Goal: Information Seeking & Learning: Learn about a topic

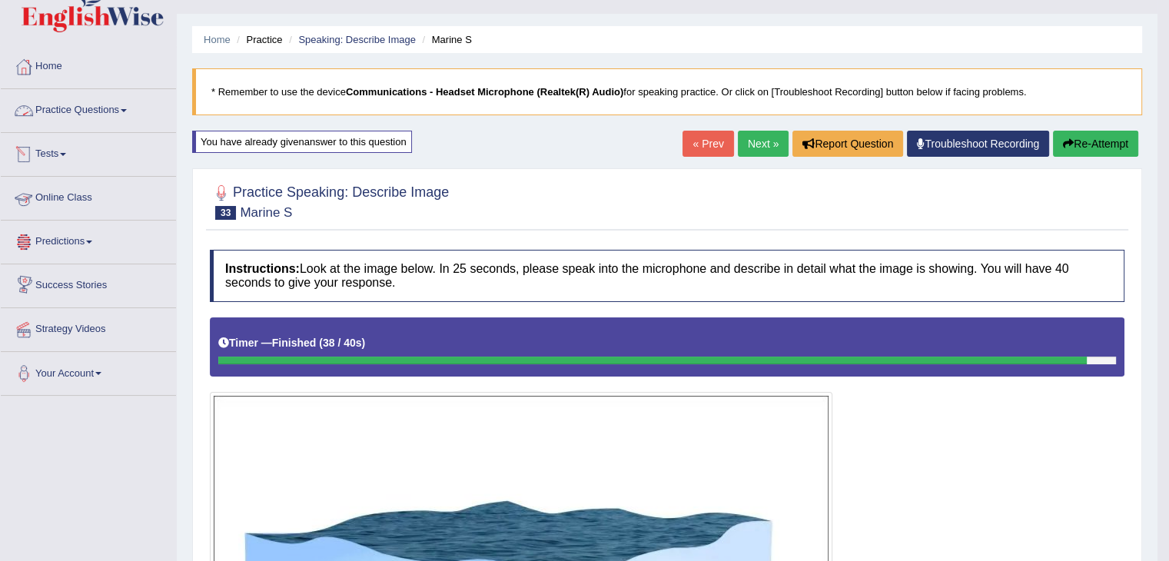
click at [108, 111] on link "Practice Questions" at bounding box center [88, 108] width 175 height 38
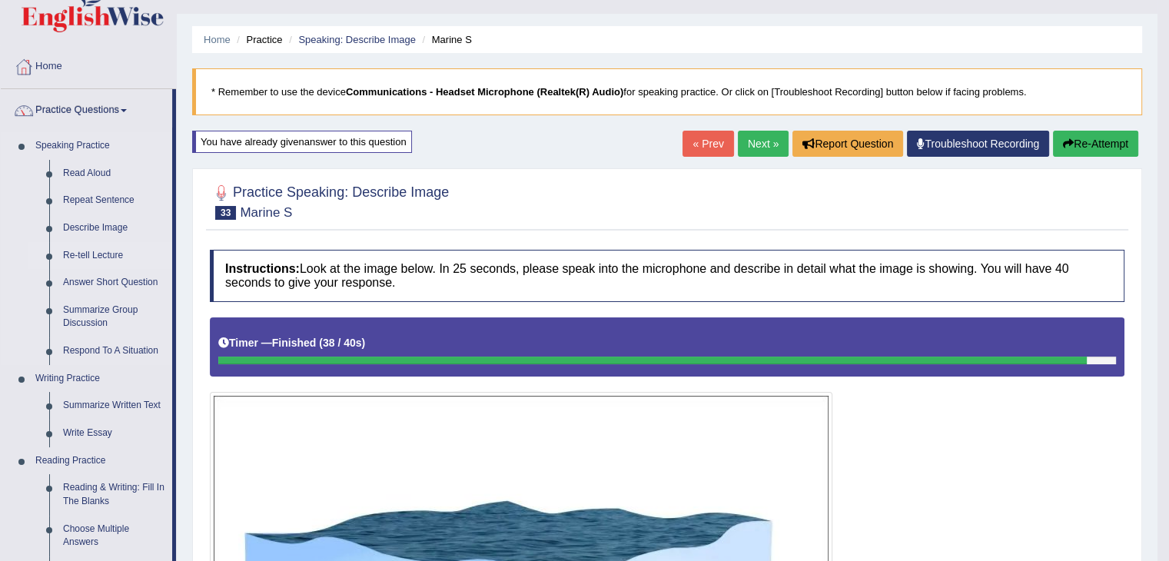
click at [100, 257] on link "Re-tell Lecture" at bounding box center [114, 256] width 116 height 28
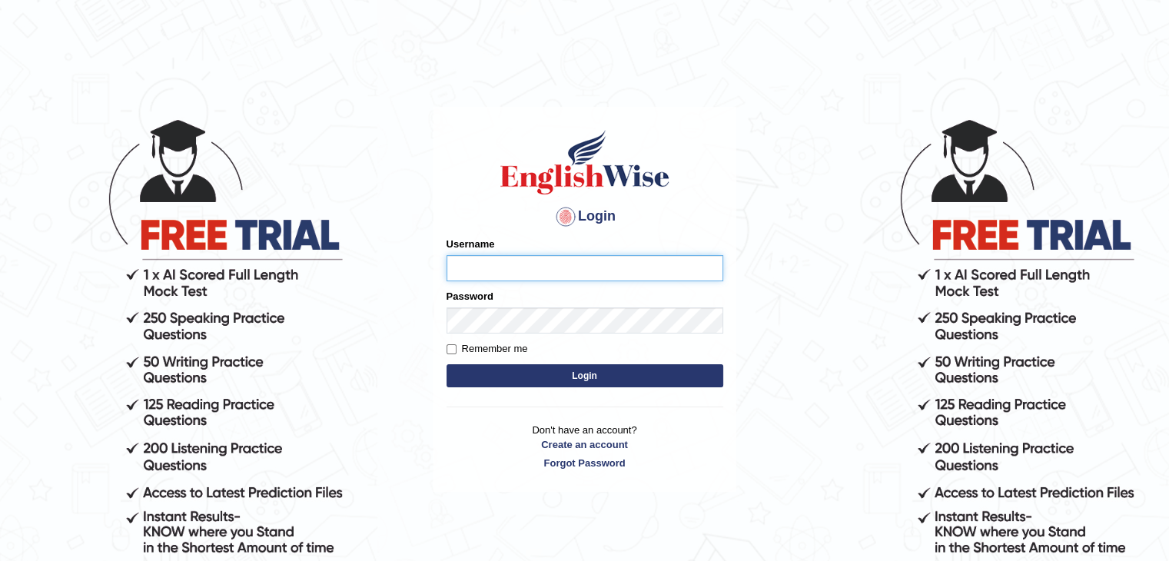
type input "alexa_"
click at [509, 374] on button "Login" at bounding box center [584, 375] width 277 height 23
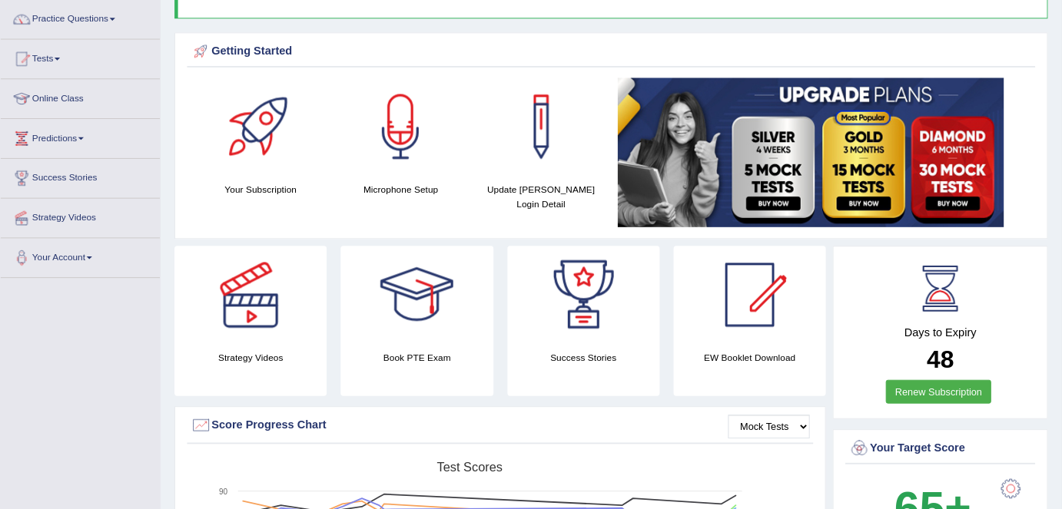
scroll to position [120, 0]
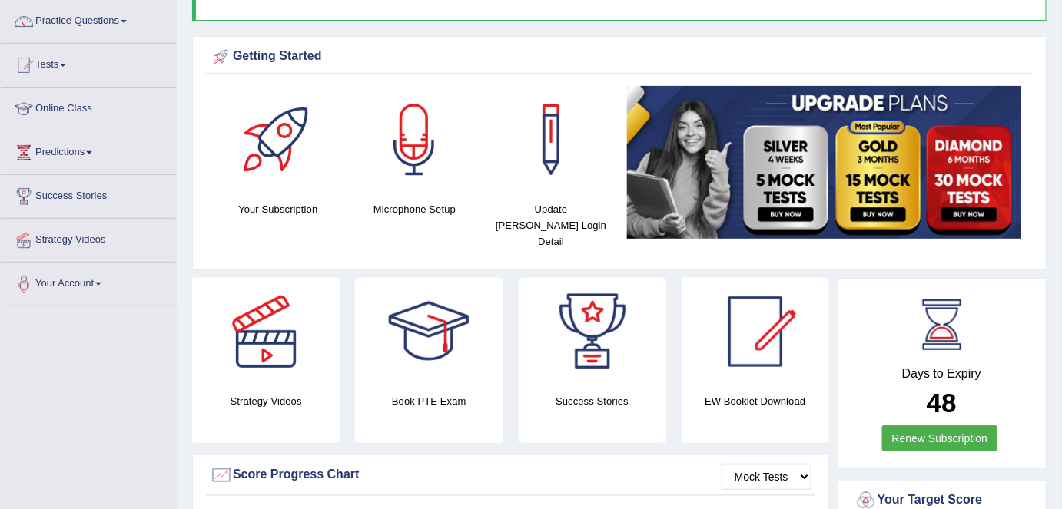
drag, startPoint x: 1138, startPoint y: 0, endPoint x: 751, endPoint y: 28, distance: 387.5
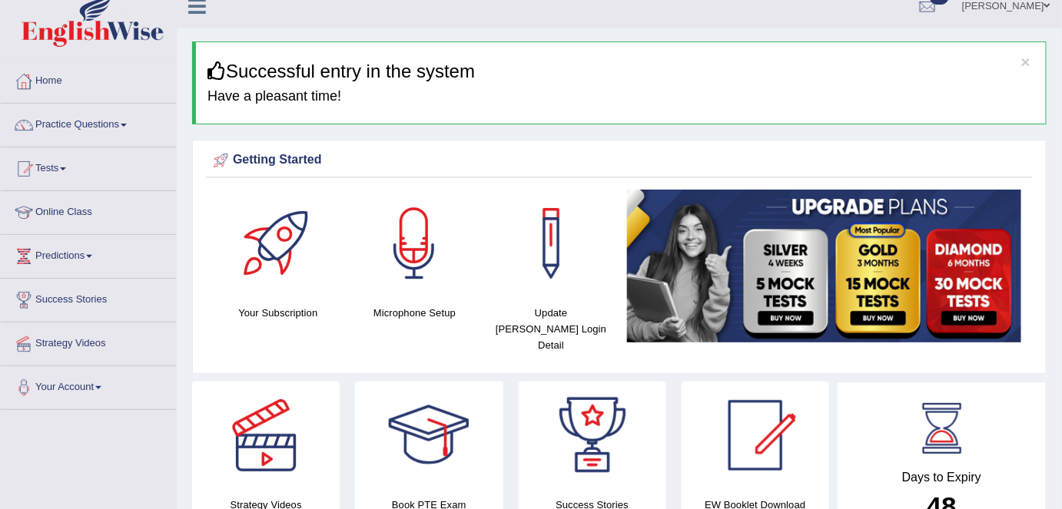
scroll to position [0, 0]
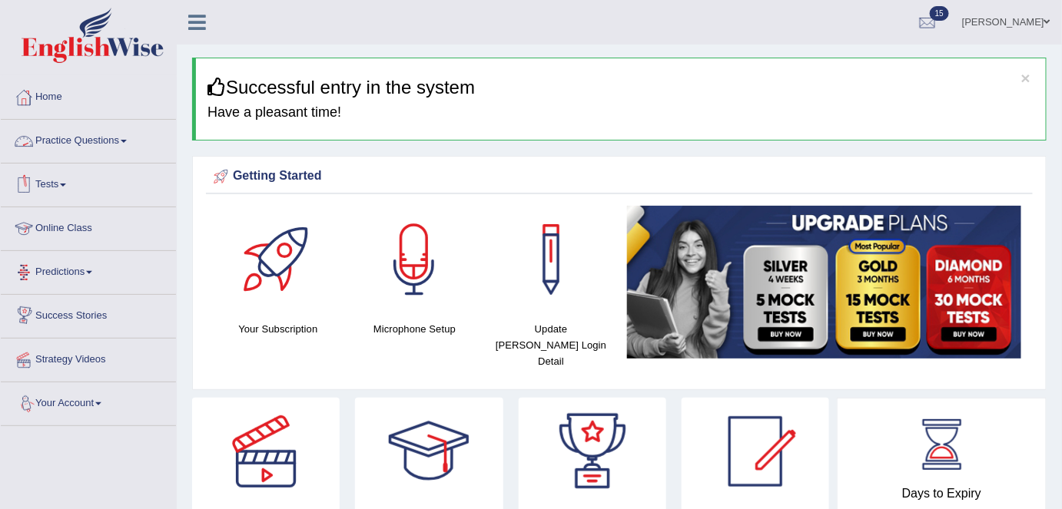
click at [116, 135] on link "Practice Questions" at bounding box center [88, 139] width 175 height 38
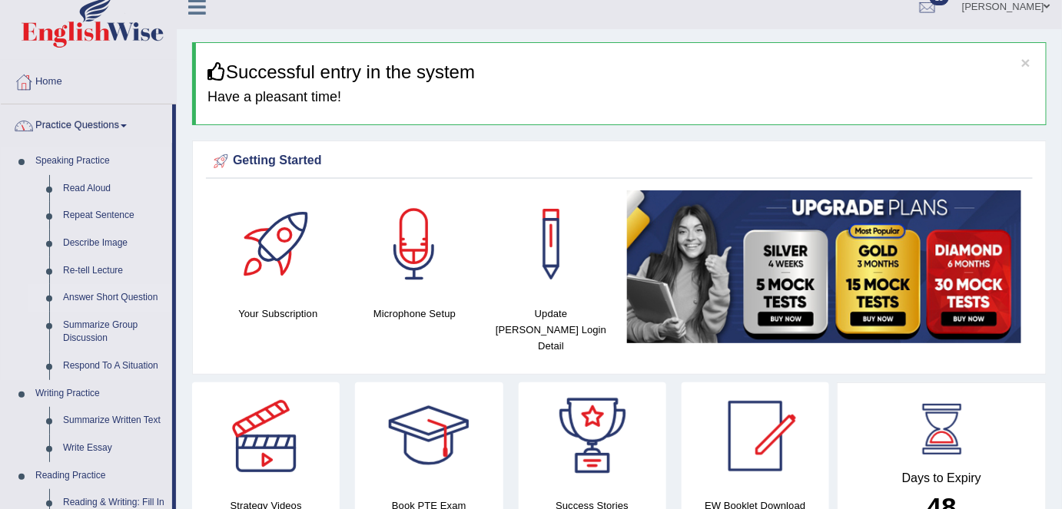
scroll to position [17, 0]
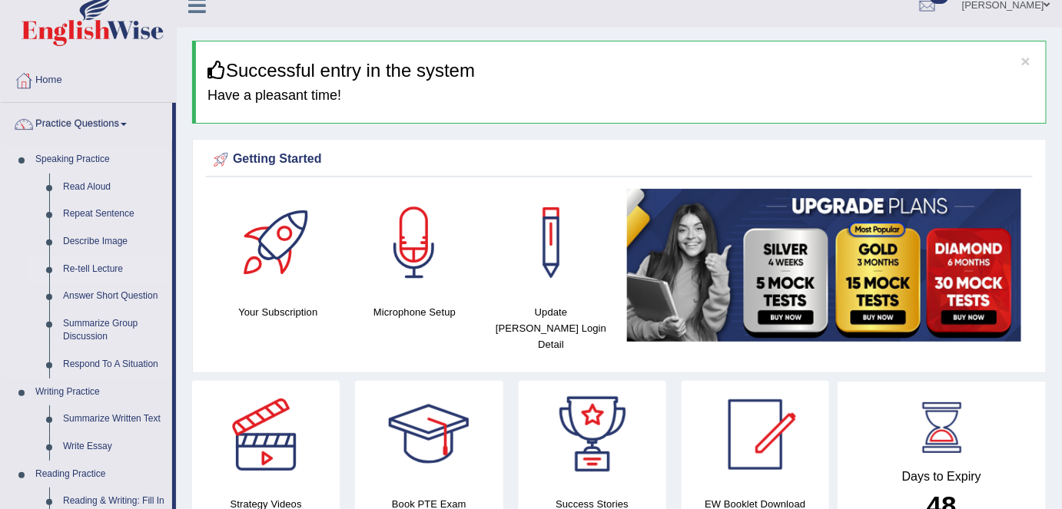
click at [106, 267] on link "Re-tell Lecture" at bounding box center [114, 270] width 116 height 28
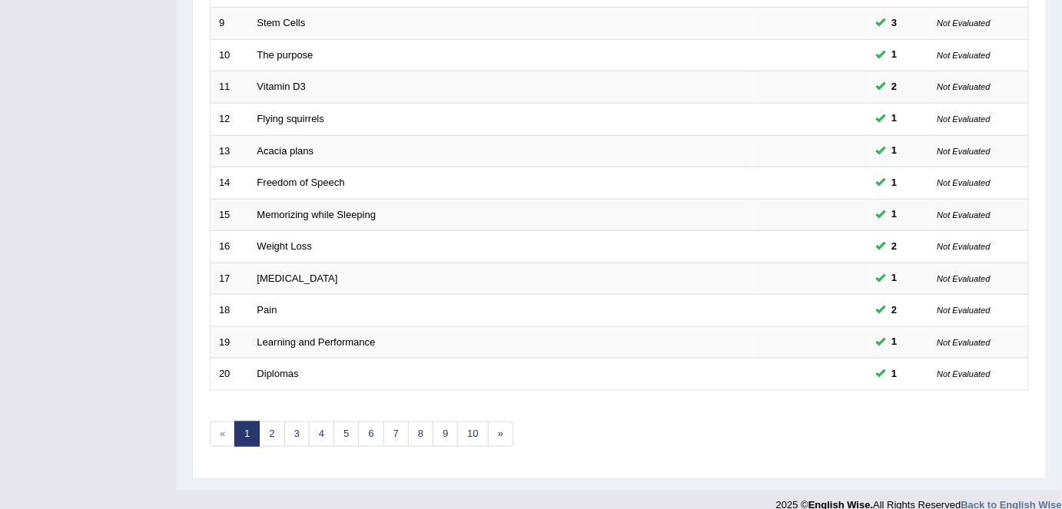
scroll to position [501, 0]
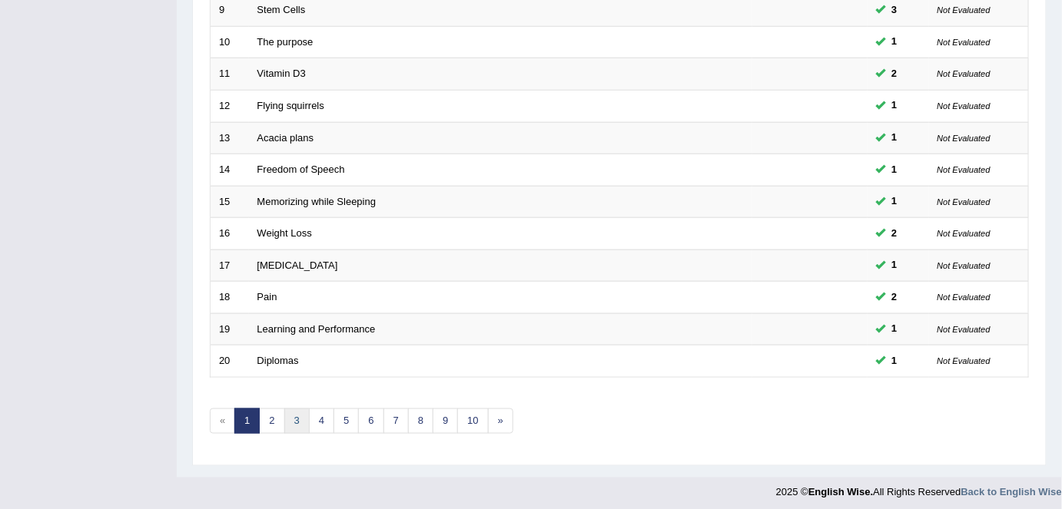
click at [284, 418] on link "3" at bounding box center [296, 421] width 25 height 25
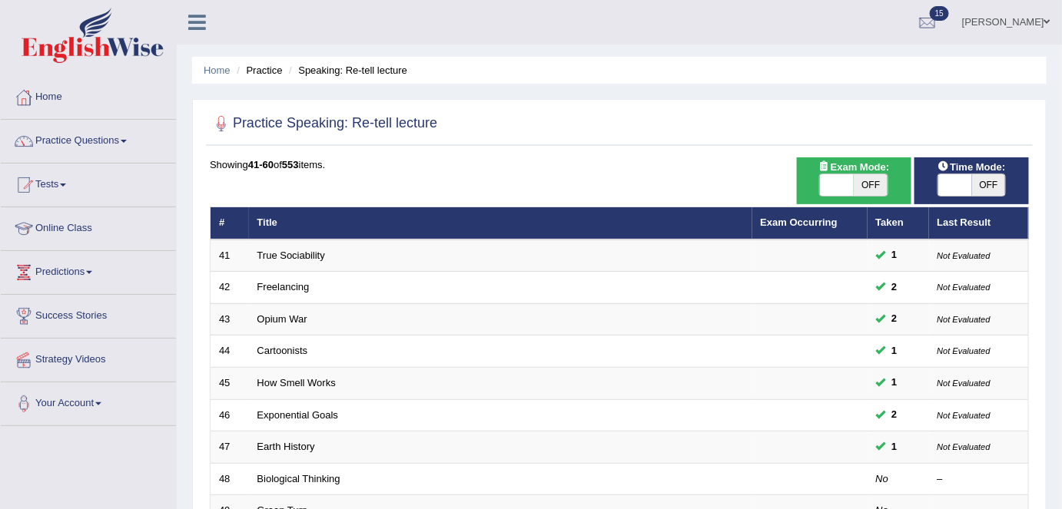
click at [874, 197] on div "Exam Mode: ON OFF" at bounding box center [854, 181] width 114 height 47
click at [867, 189] on span "OFF" at bounding box center [871, 185] width 34 height 22
checkbox input "true"
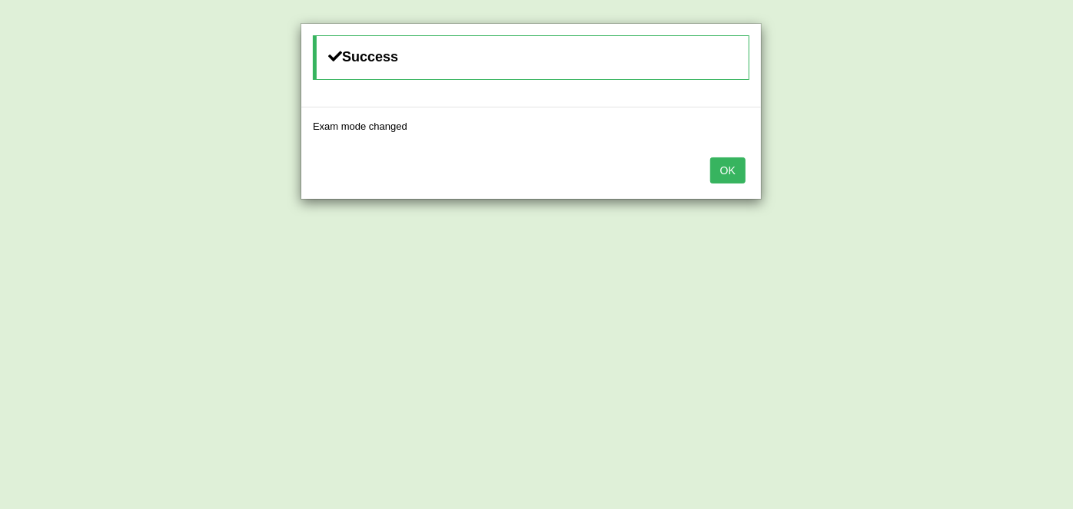
click at [718, 174] on button "OK" at bounding box center [727, 171] width 35 height 26
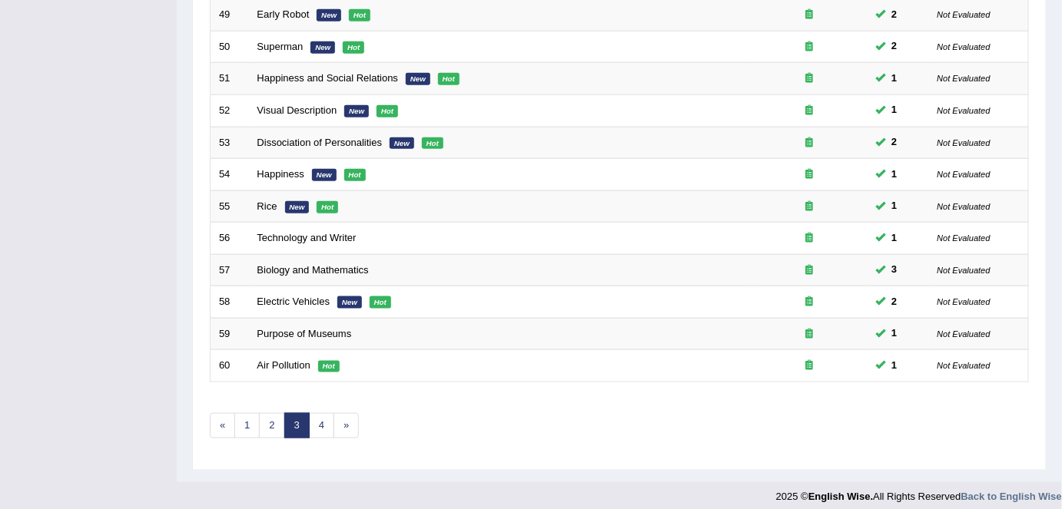
scroll to position [501, 0]
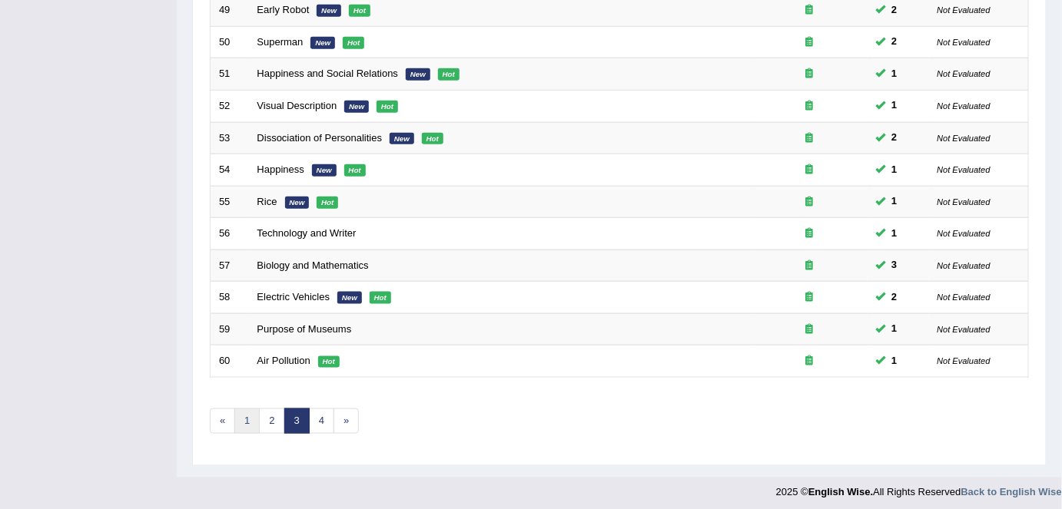
click at [248, 414] on link "1" at bounding box center [246, 421] width 25 height 25
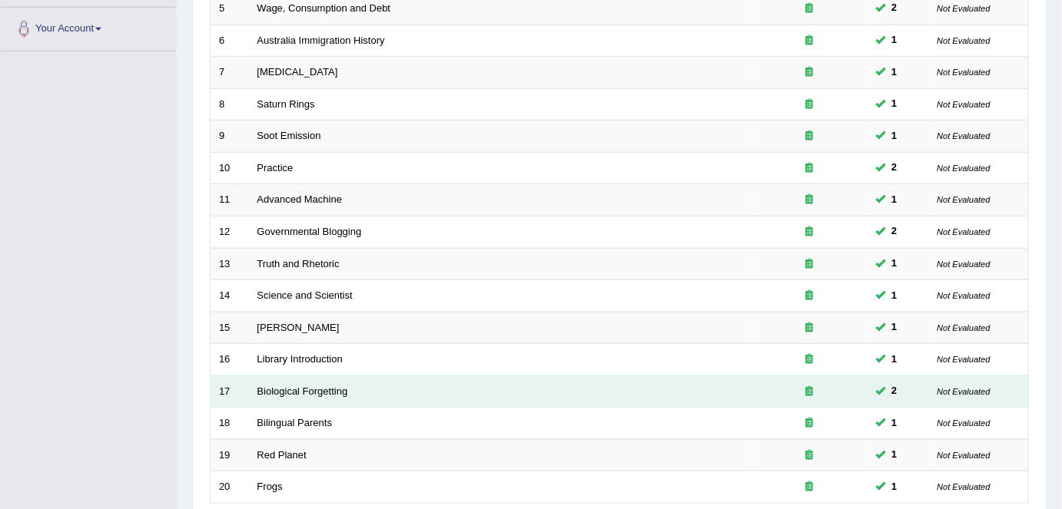
scroll to position [501, 0]
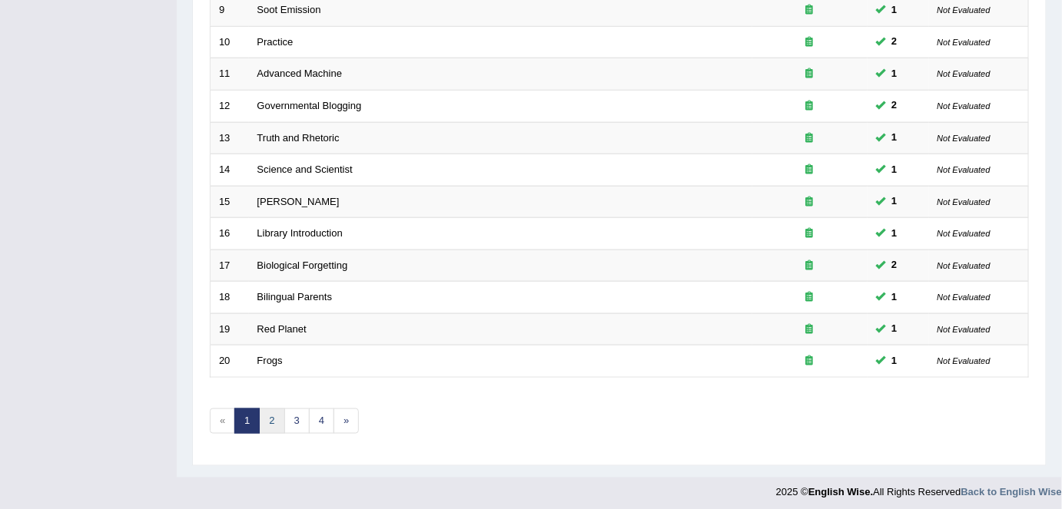
click at [272, 417] on link "2" at bounding box center [271, 421] width 25 height 25
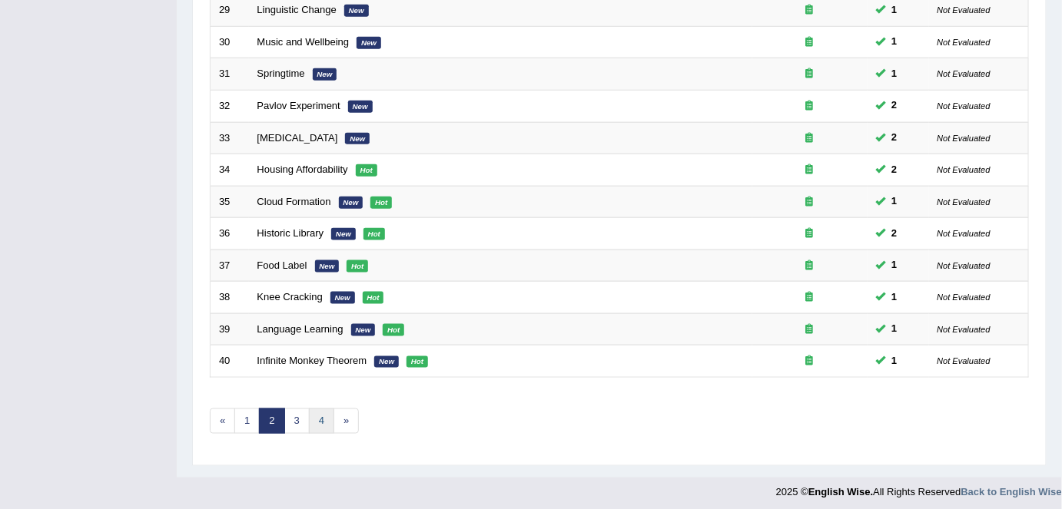
click at [309, 416] on link "4" at bounding box center [321, 421] width 25 height 25
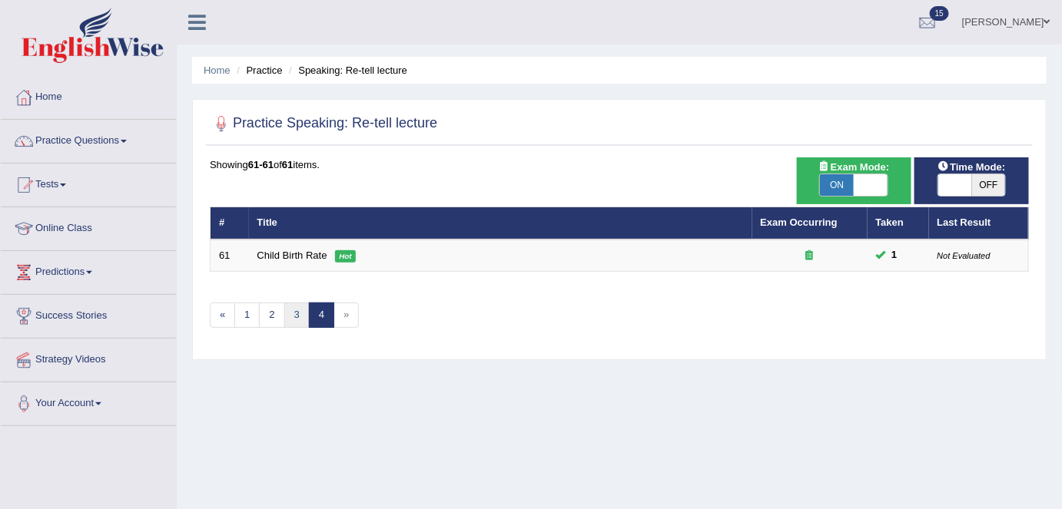
click at [293, 311] on link "3" at bounding box center [296, 315] width 25 height 25
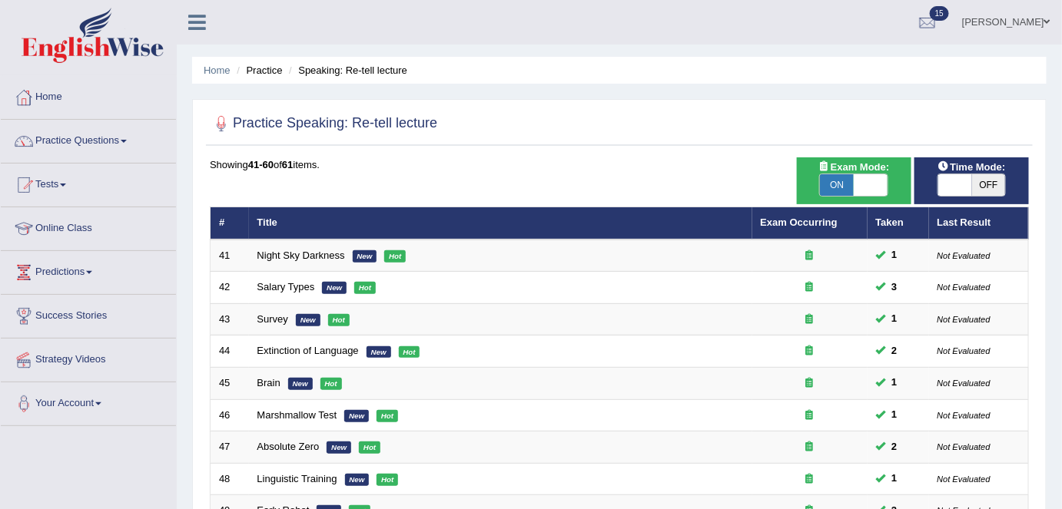
click at [846, 185] on span "ON" at bounding box center [837, 185] width 34 height 22
checkbox input "false"
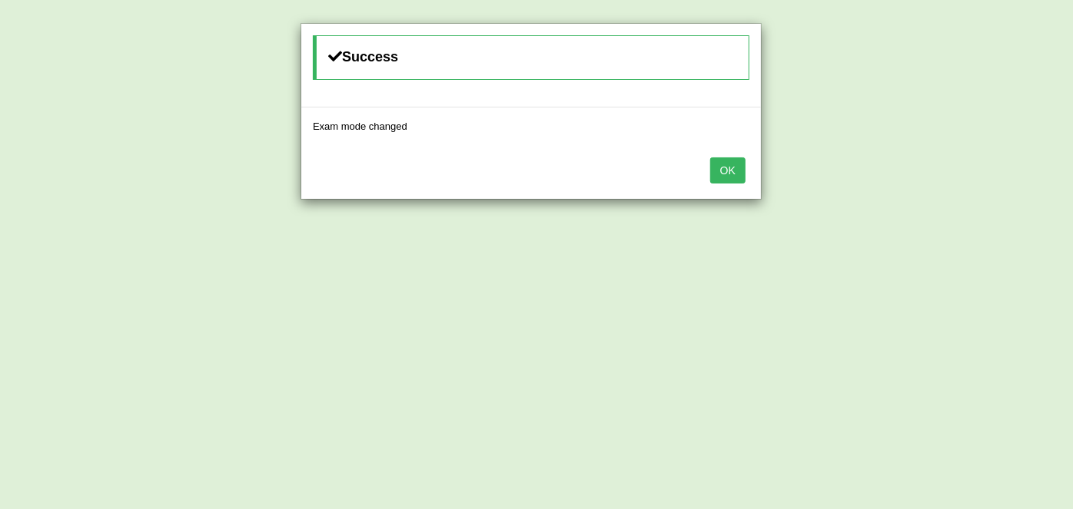
click at [733, 179] on button "OK" at bounding box center [727, 171] width 35 height 26
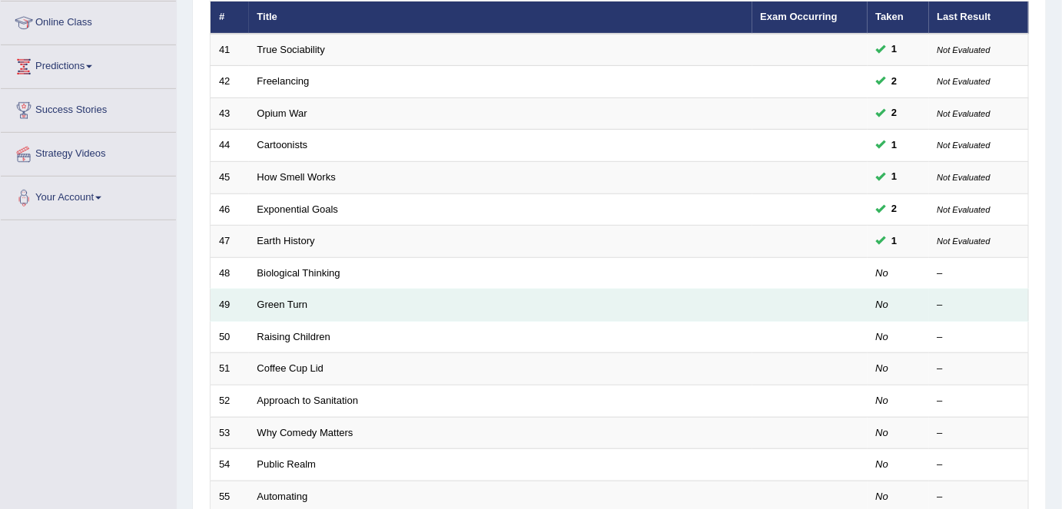
scroll to position [207, 0]
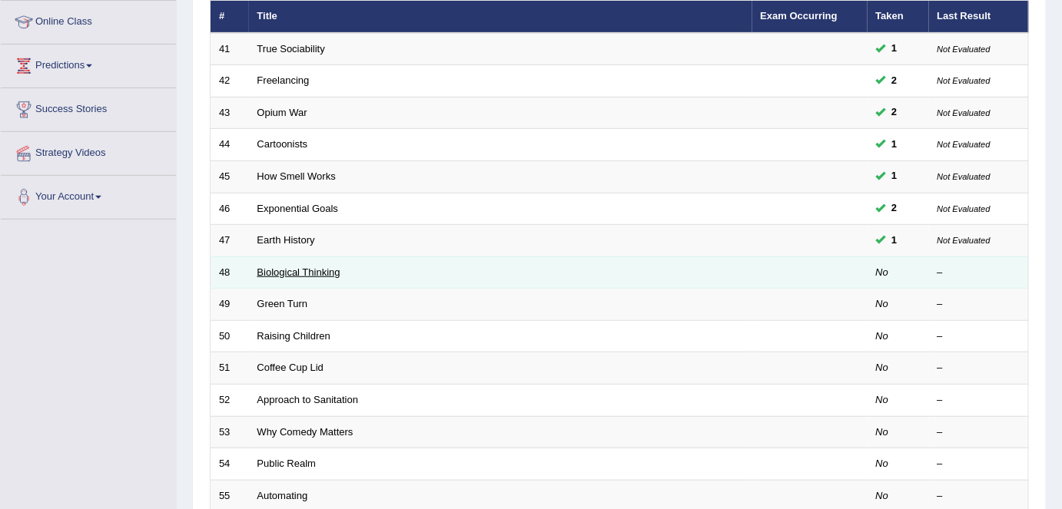
click at [265, 267] on link "Biological Thinking" at bounding box center [298, 273] width 83 height 12
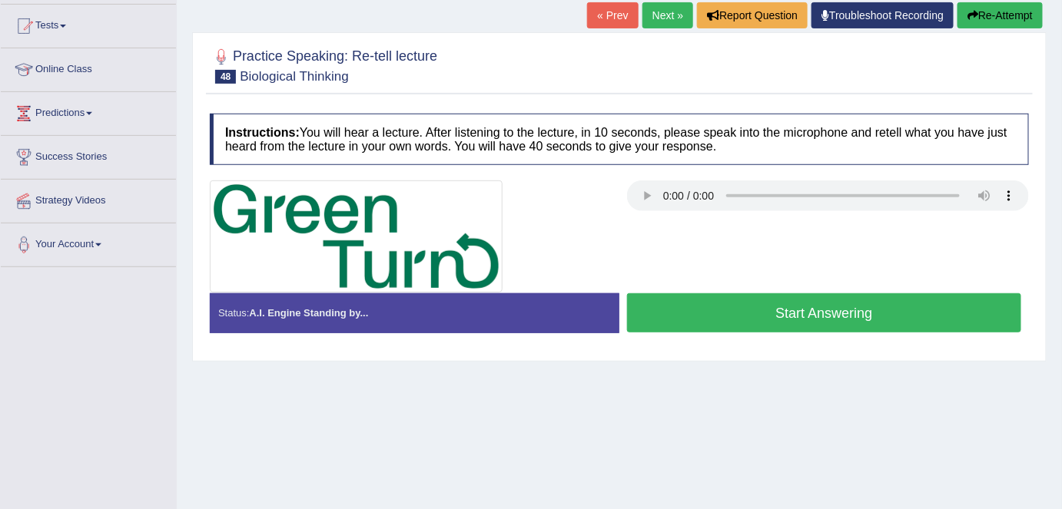
scroll to position [161, 0]
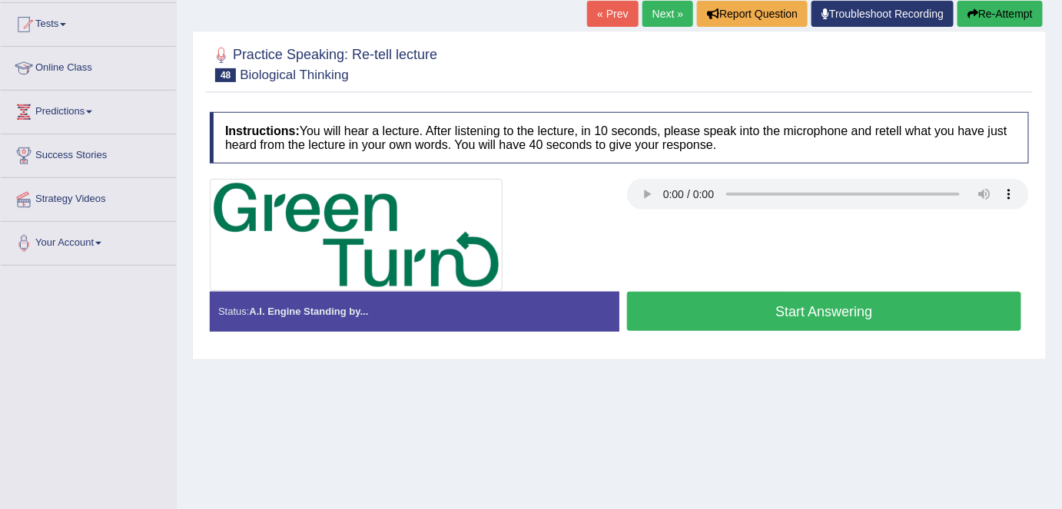
click at [751, 306] on button "Start Answering" at bounding box center [824, 311] width 394 height 39
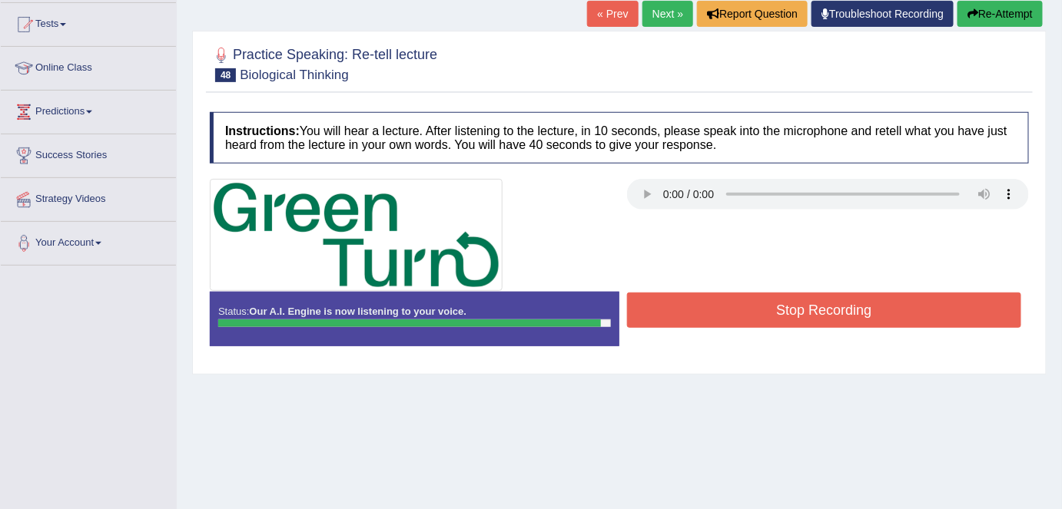
click at [751, 306] on button "Stop Recording" at bounding box center [824, 310] width 394 height 35
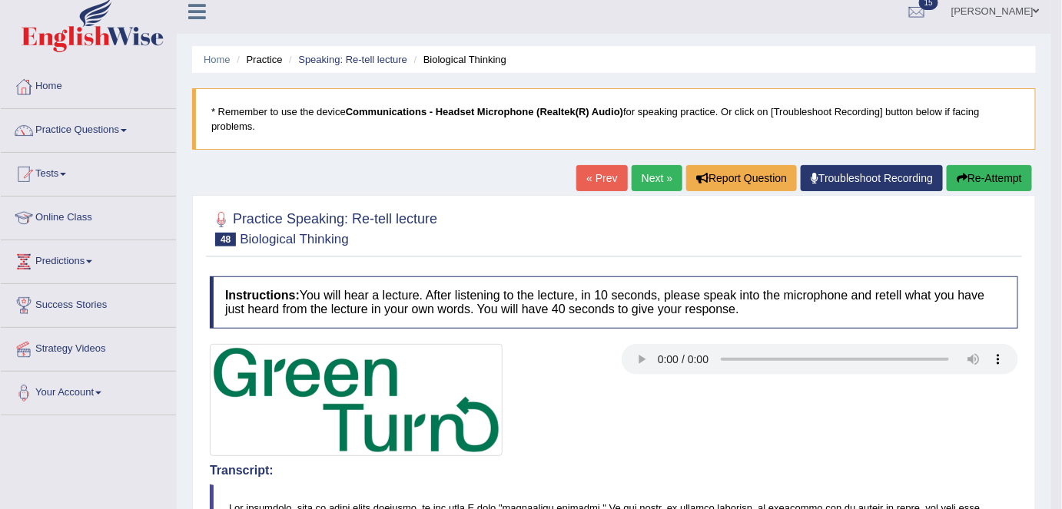
scroll to position [0, 0]
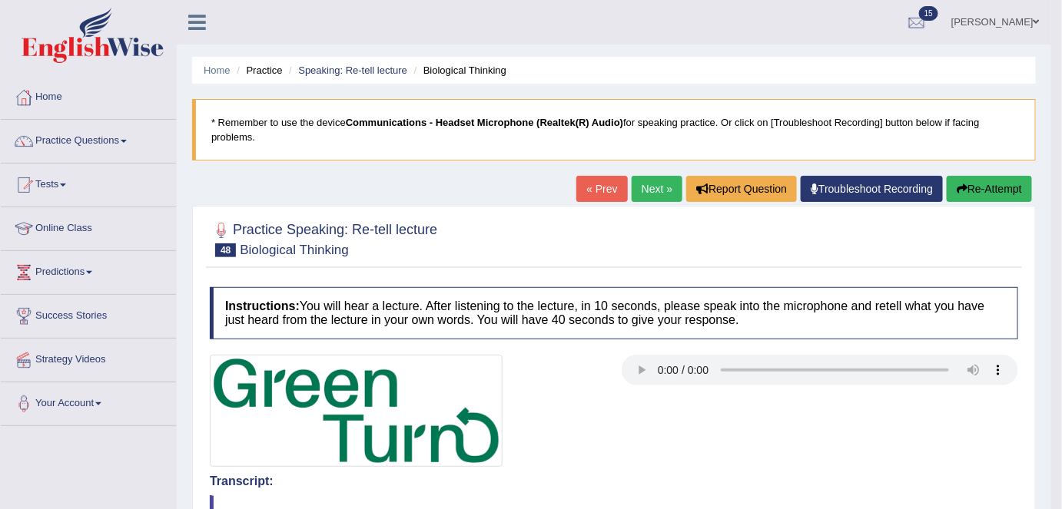
click at [648, 184] on link "Next »" at bounding box center [657, 189] width 51 height 26
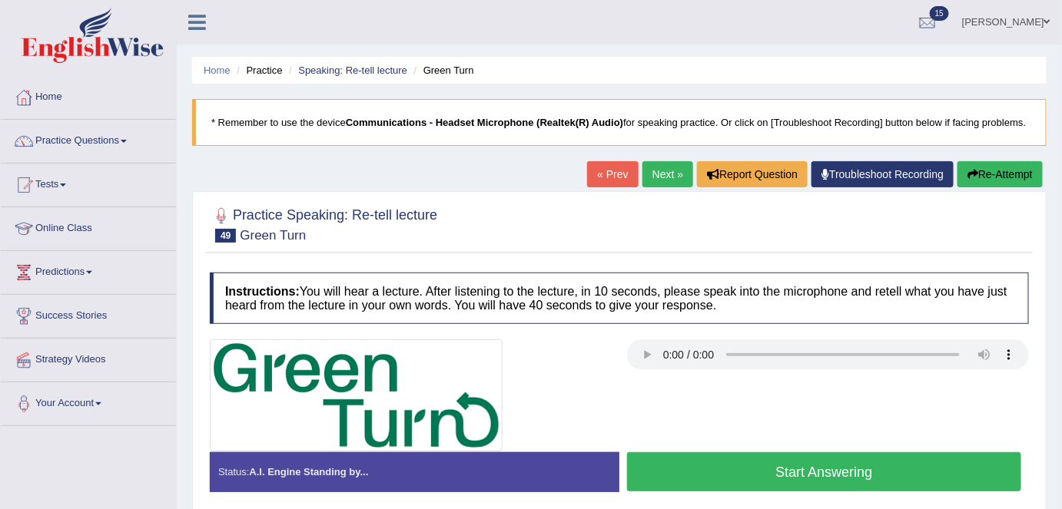
click at [648, 184] on link "Next »" at bounding box center [667, 174] width 51 height 26
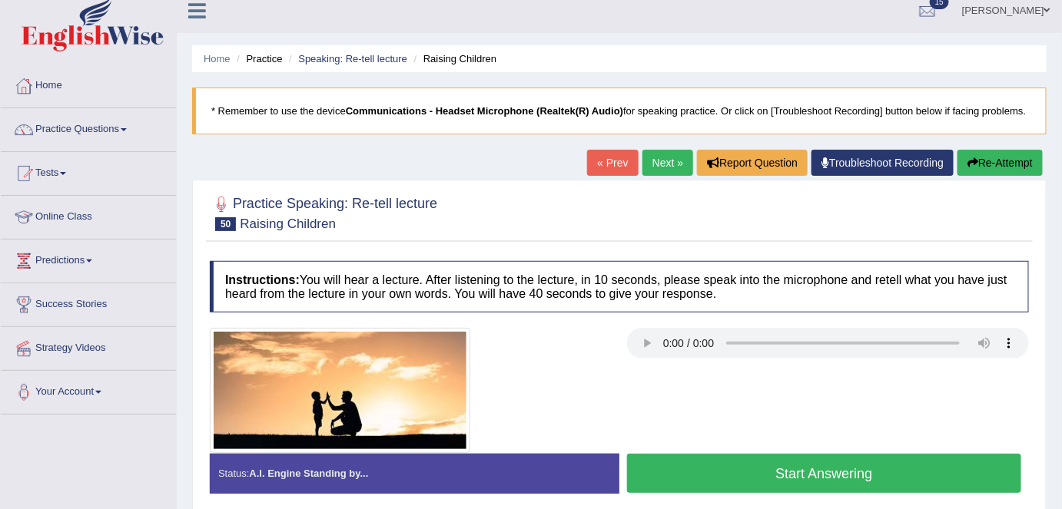
click at [725, 471] on button "Start Answering" at bounding box center [824, 473] width 394 height 39
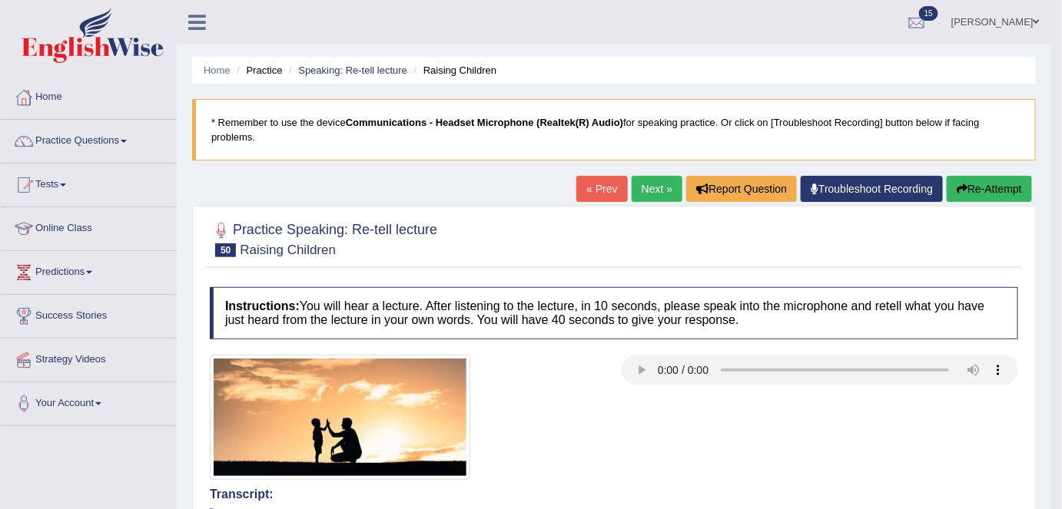
click at [652, 197] on link "Next »" at bounding box center [657, 189] width 51 height 26
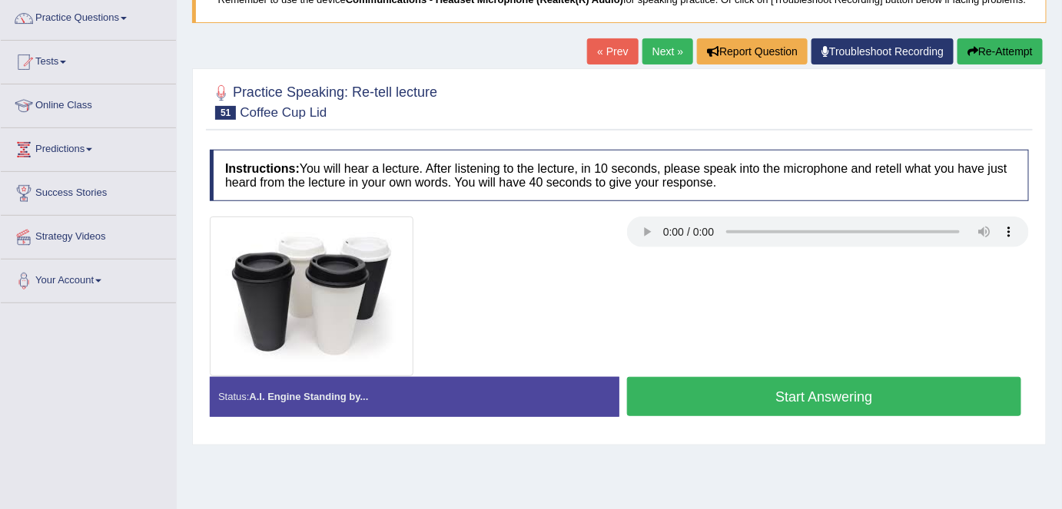
scroll to position [124, 0]
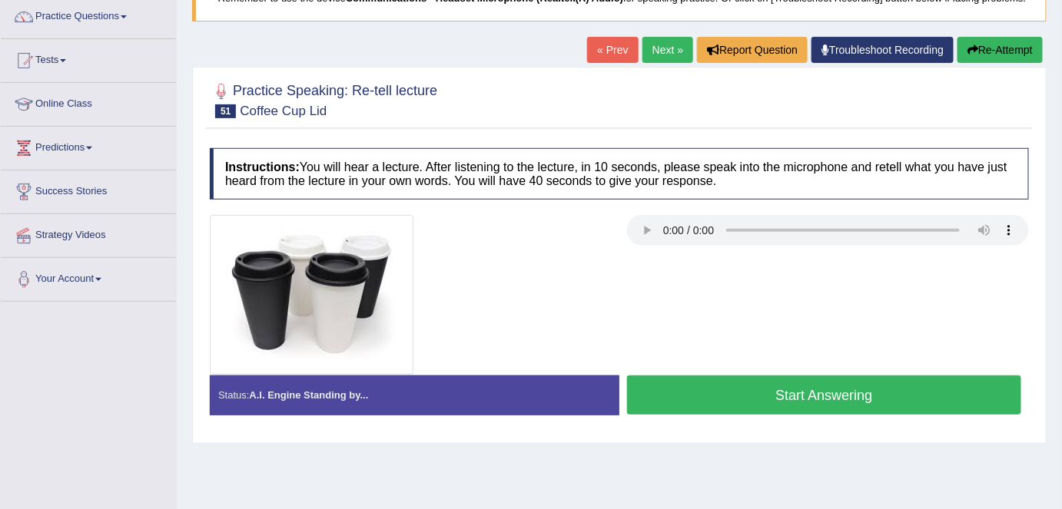
click at [663, 413] on div "Start Answering" at bounding box center [824, 397] width 410 height 43
click at [663, 409] on button "Start Answering" at bounding box center [824, 395] width 394 height 39
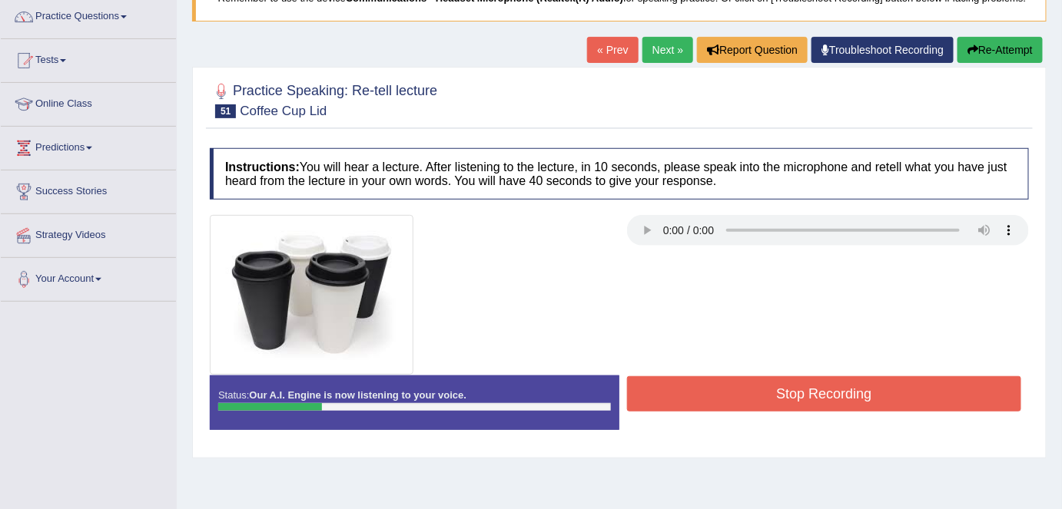
click at [663, 409] on button "Stop Recording" at bounding box center [824, 393] width 394 height 35
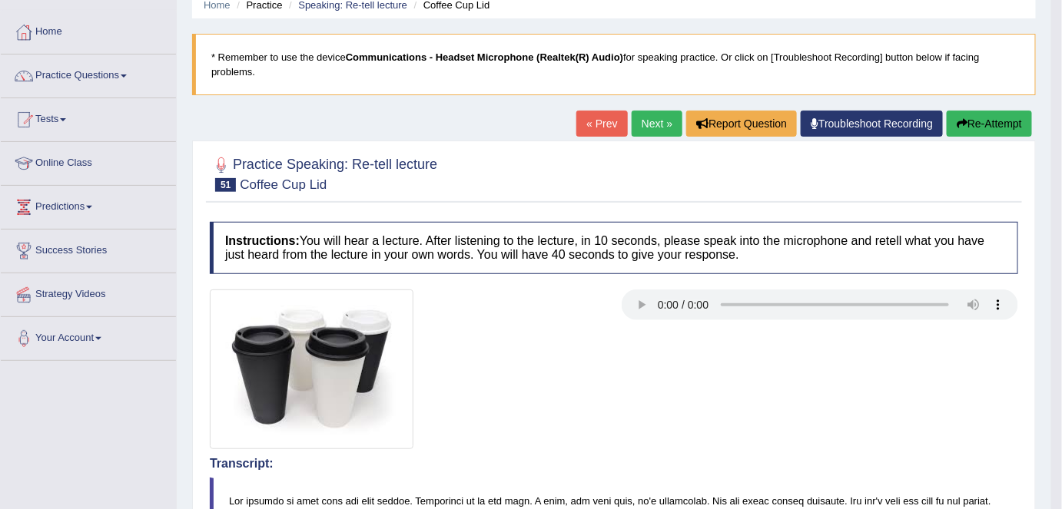
scroll to position [55, 0]
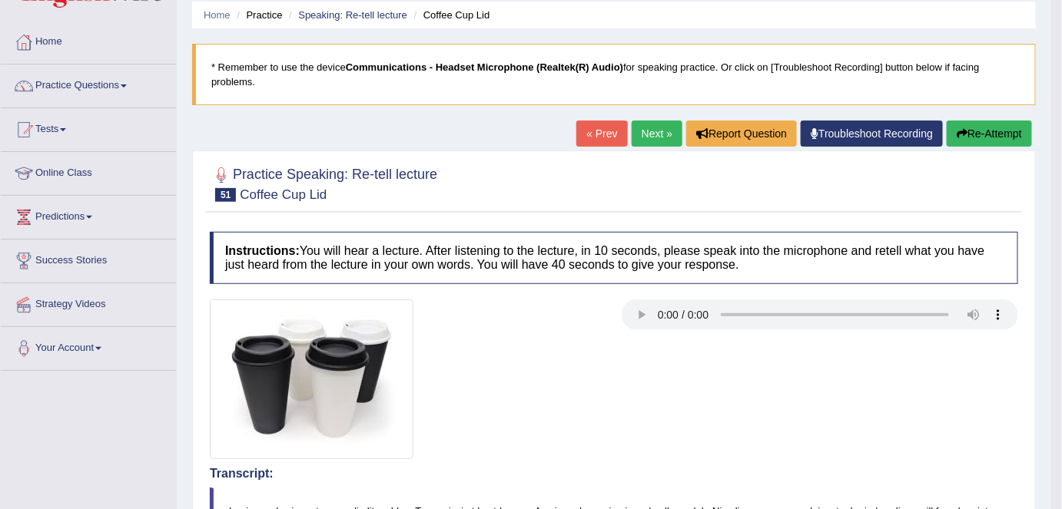
click at [965, 131] on button "Re-Attempt" at bounding box center [989, 134] width 85 height 26
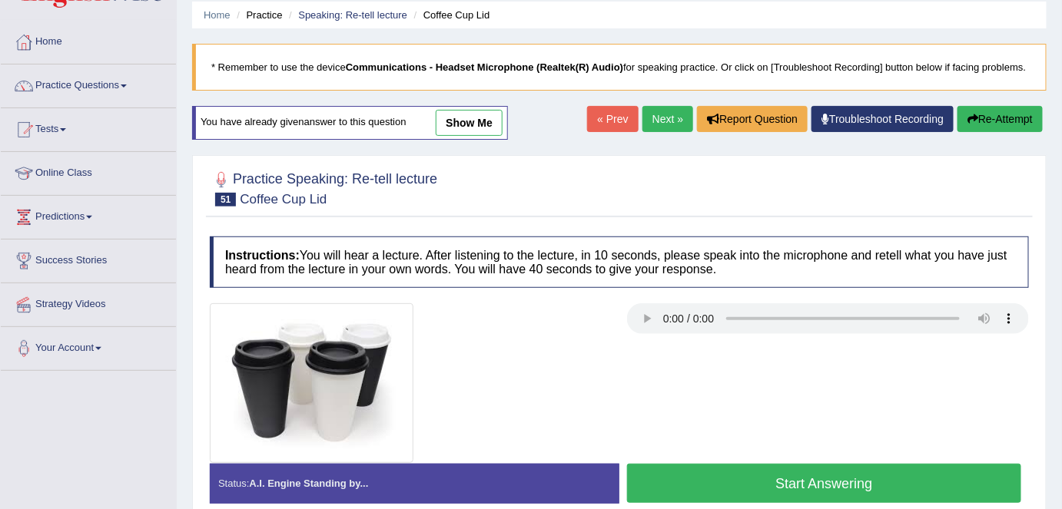
click at [735, 465] on button "Start Answering" at bounding box center [824, 483] width 394 height 39
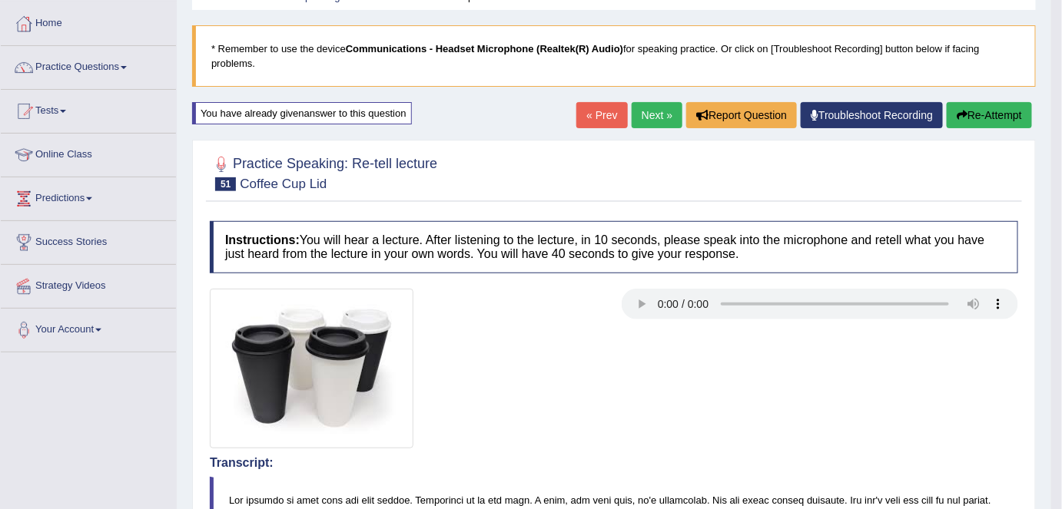
scroll to position [71, 0]
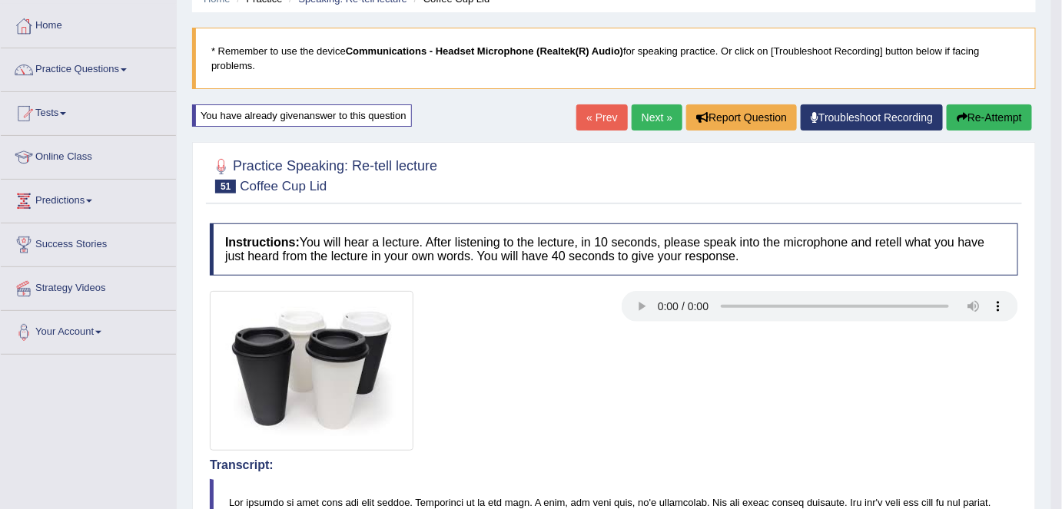
click at [645, 114] on link "Next »" at bounding box center [657, 117] width 51 height 26
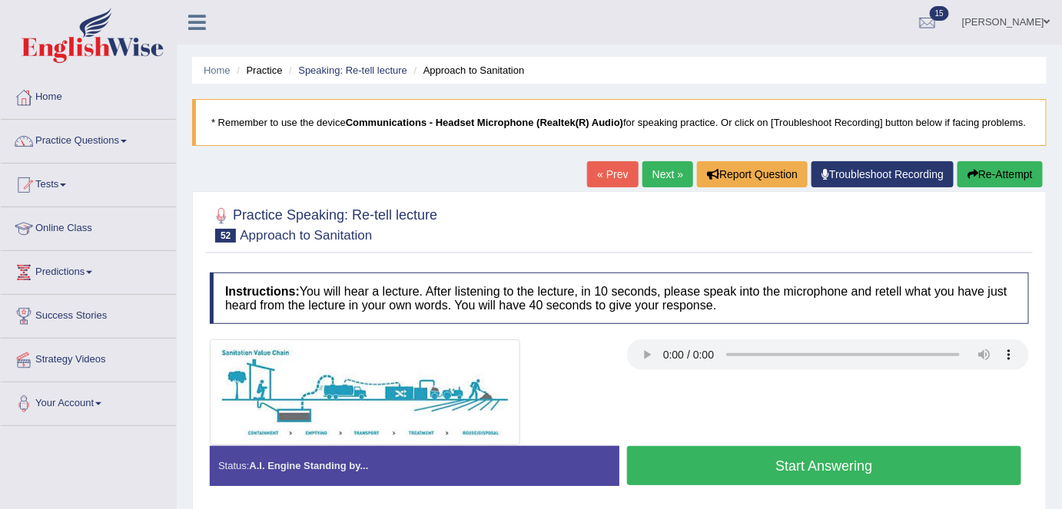
click at [723, 463] on button "Start Answering" at bounding box center [824, 465] width 394 height 39
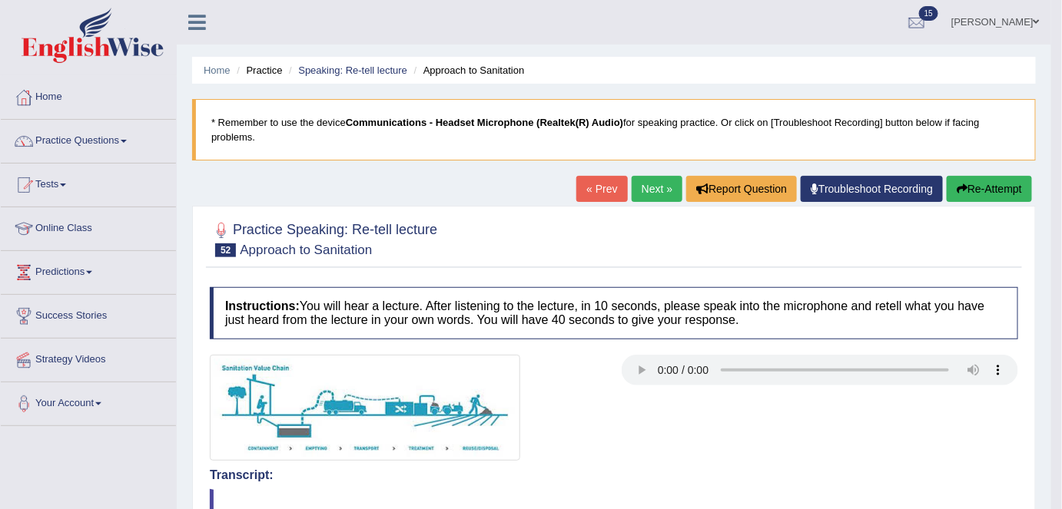
click at [662, 189] on link "Next »" at bounding box center [657, 189] width 51 height 26
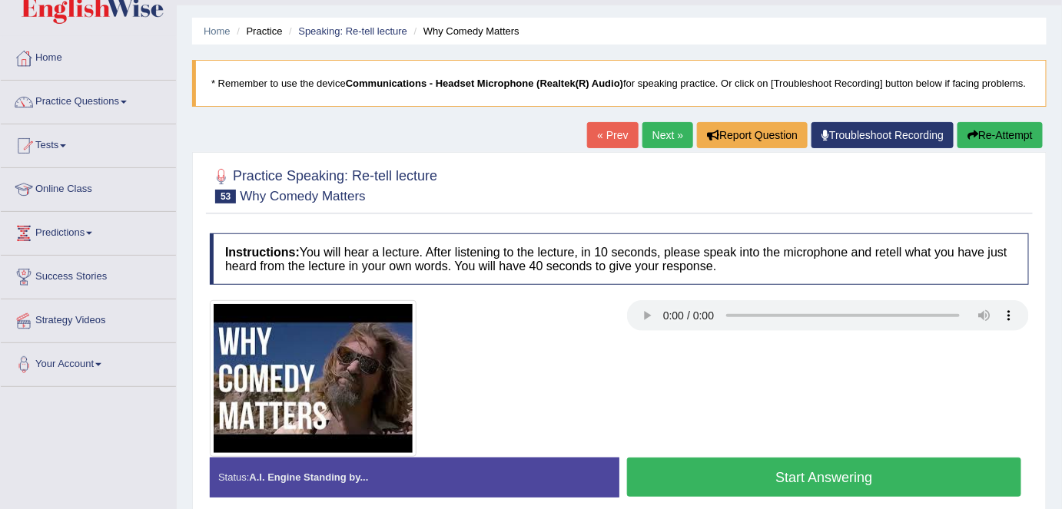
scroll to position [61, 0]
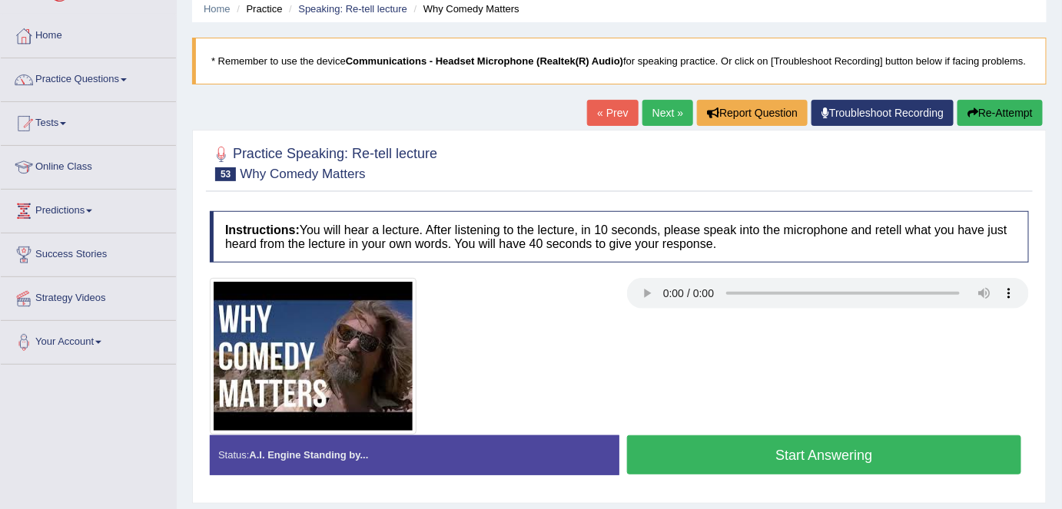
click at [713, 448] on button "Start Answering" at bounding box center [824, 455] width 394 height 39
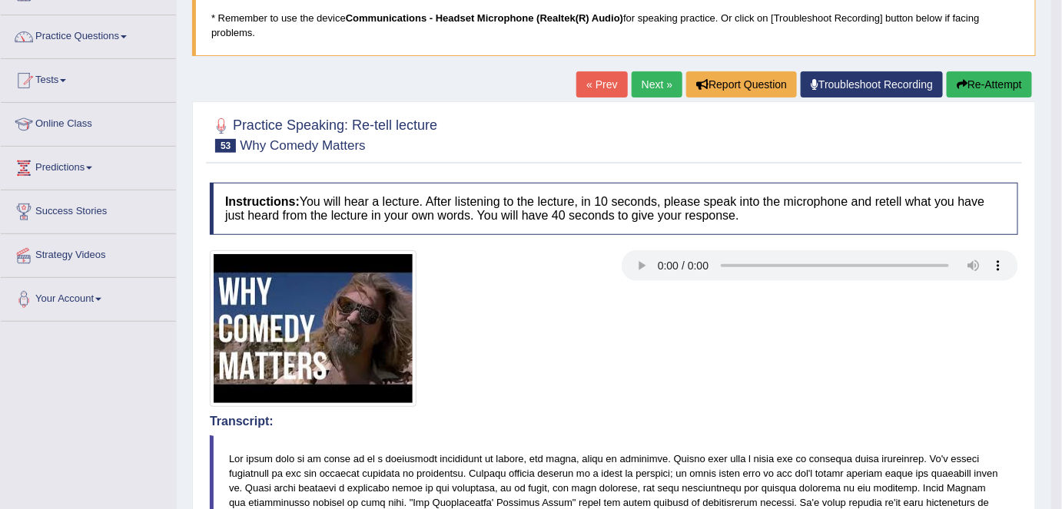
scroll to position [0, 0]
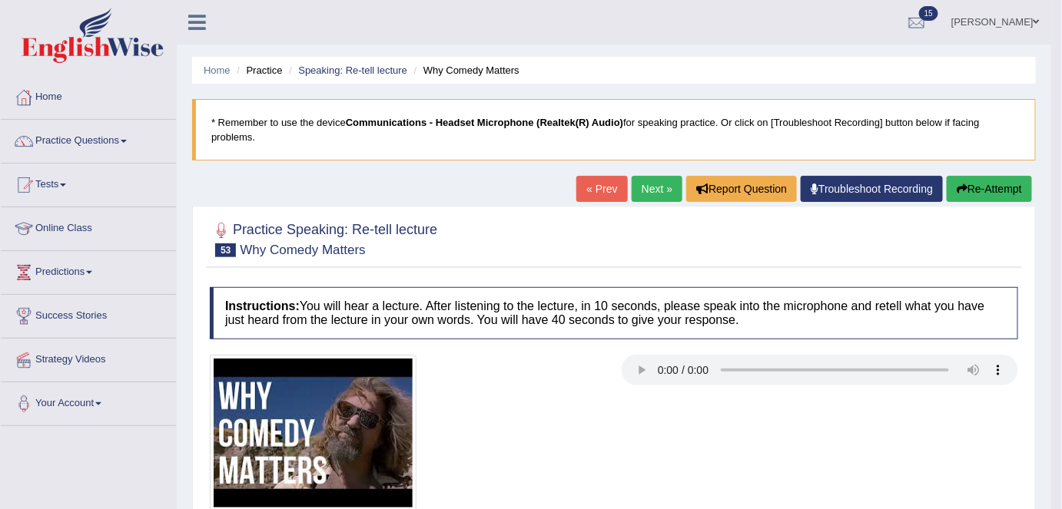
click at [652, 187] on link "Next »" at bounding box center [657, 189] width 51 height 26
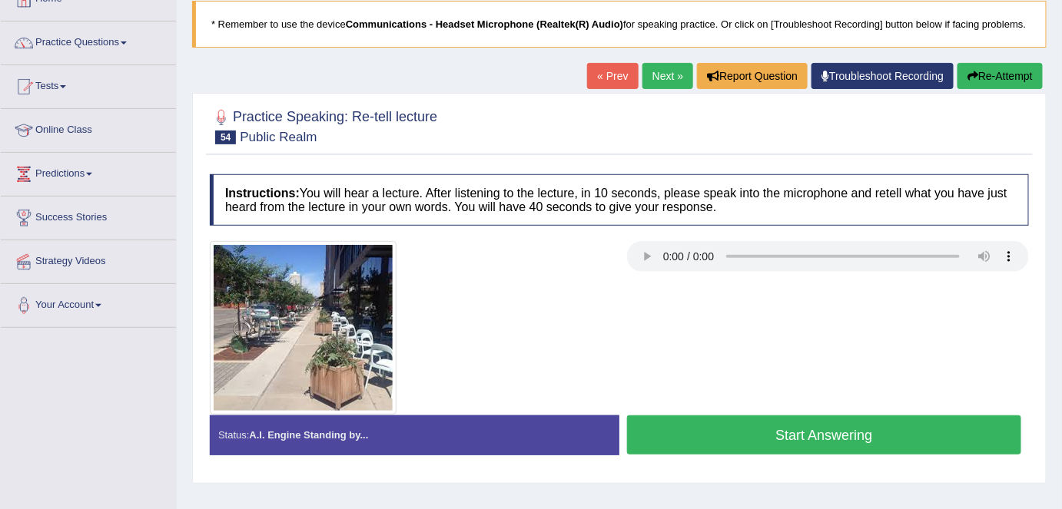
click at [605, 76] on link "« Prev" at bounding box center [612, 76] width 51 height 26
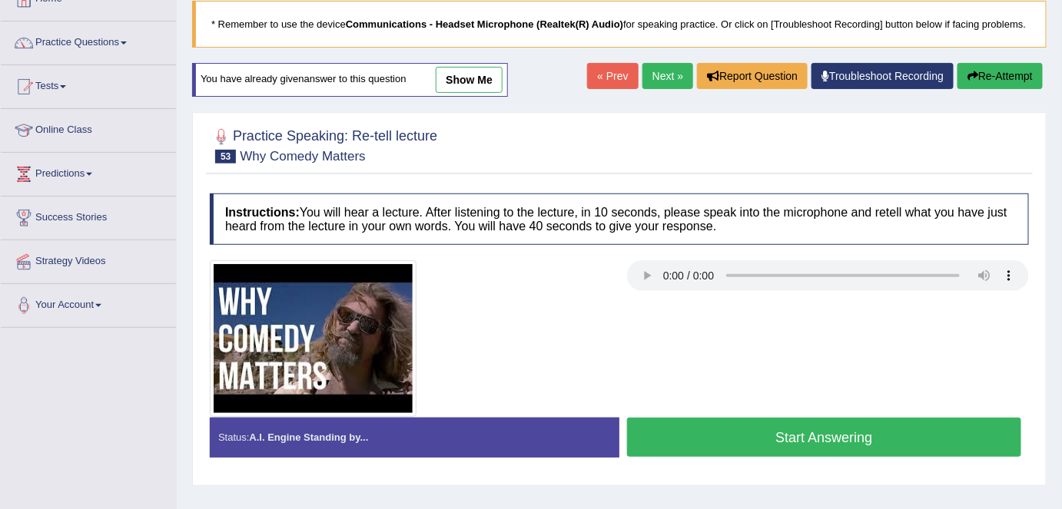
scroll to position [106, 0]
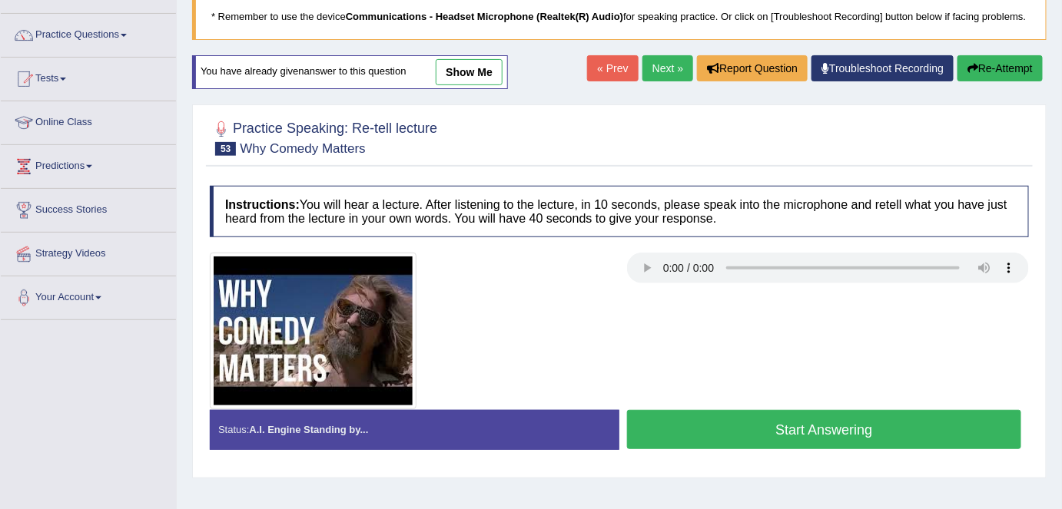
click at [474, 70] on link "show me" at bounding box center [469, 72] width 67 height 26
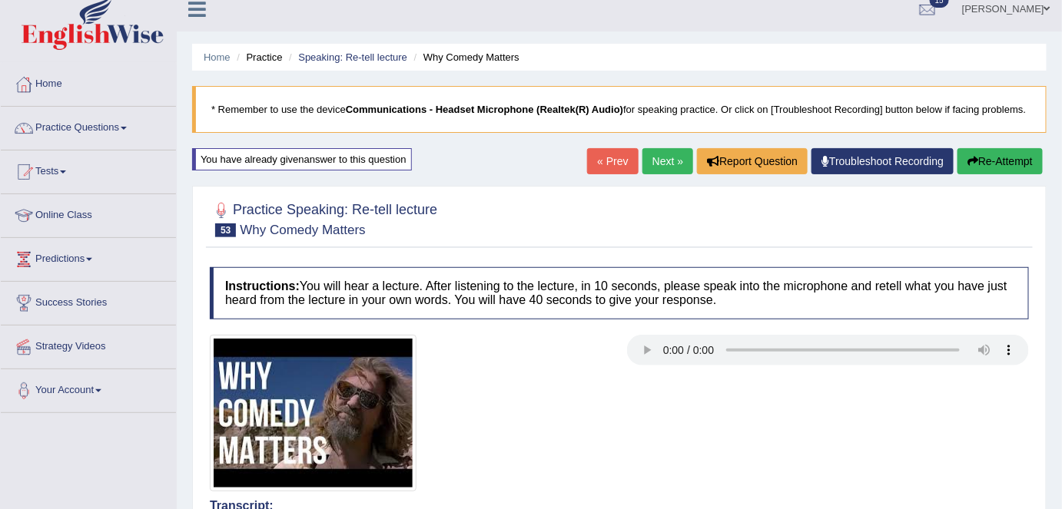
scroll to position [0, 0]
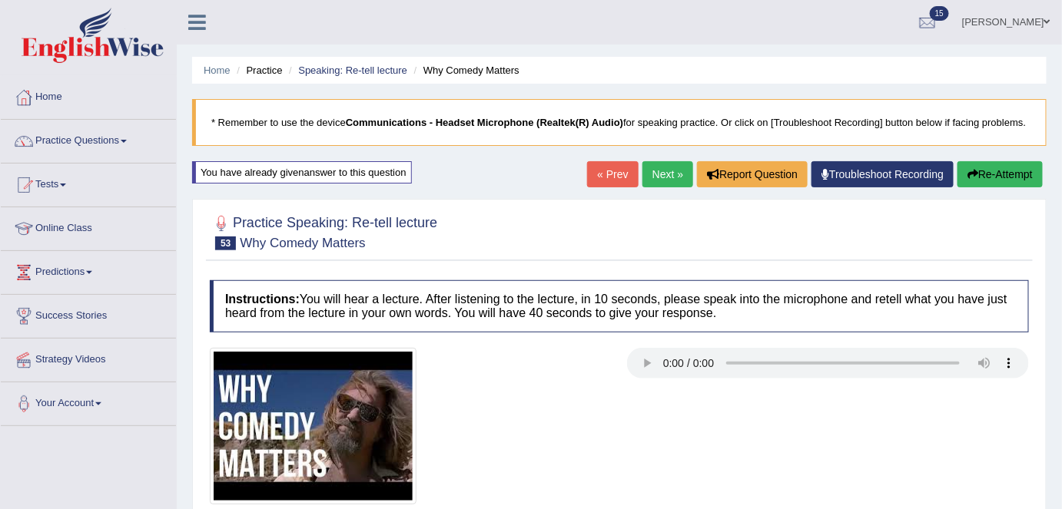
click at [652, 176] on link "Next »" at bounding box center [667, 174] width 51 height 26
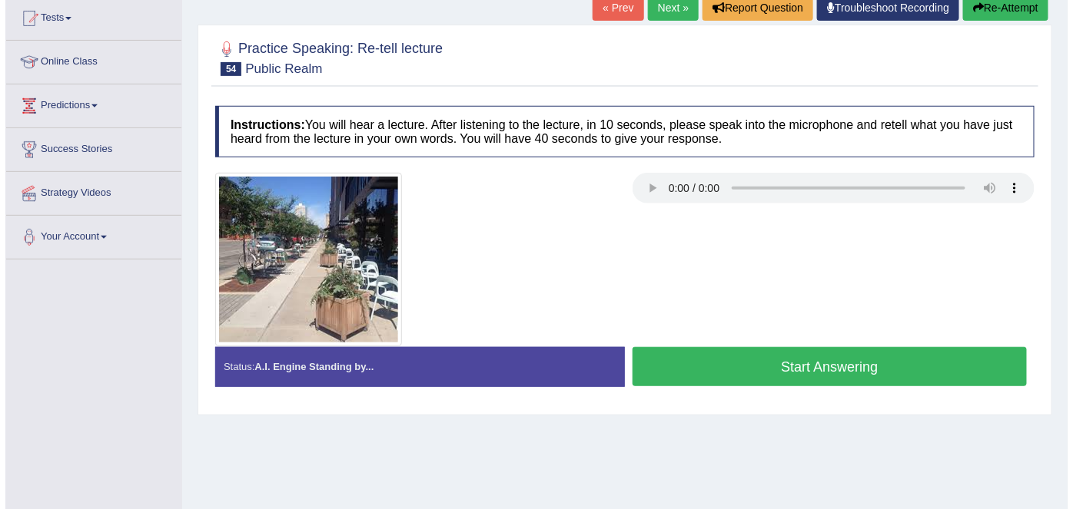
scroll to position [167, 0]
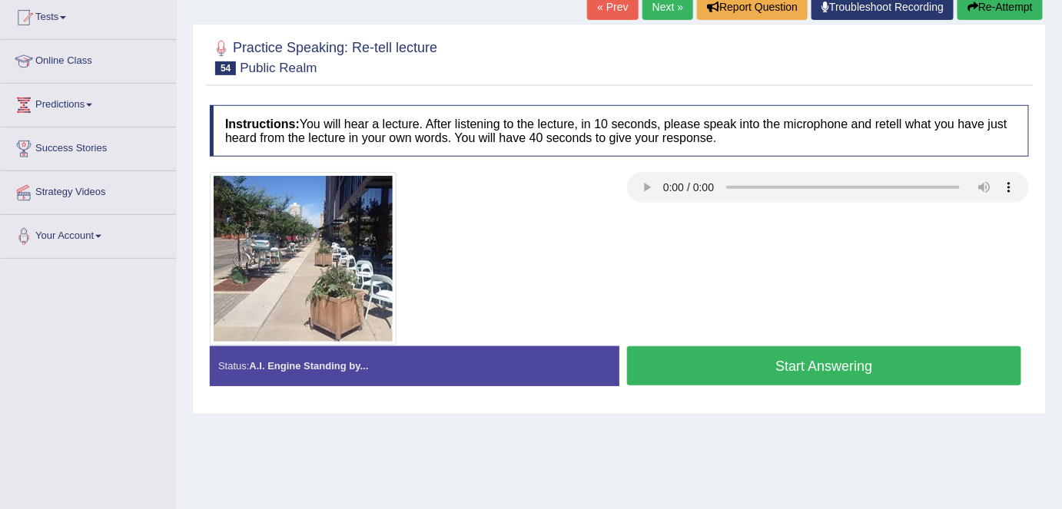
click at [731, 355] on button "Start Answering" at bounding box center [824, 366] width 394 height 39
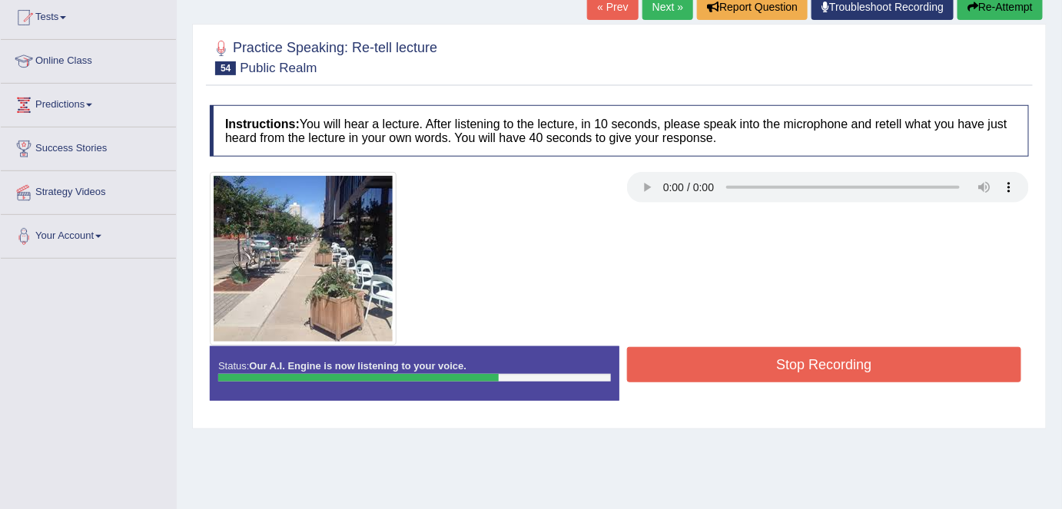
click at [731, 355] on button "Stop Recording" at bounding box center [824, 364] width 394 height 35
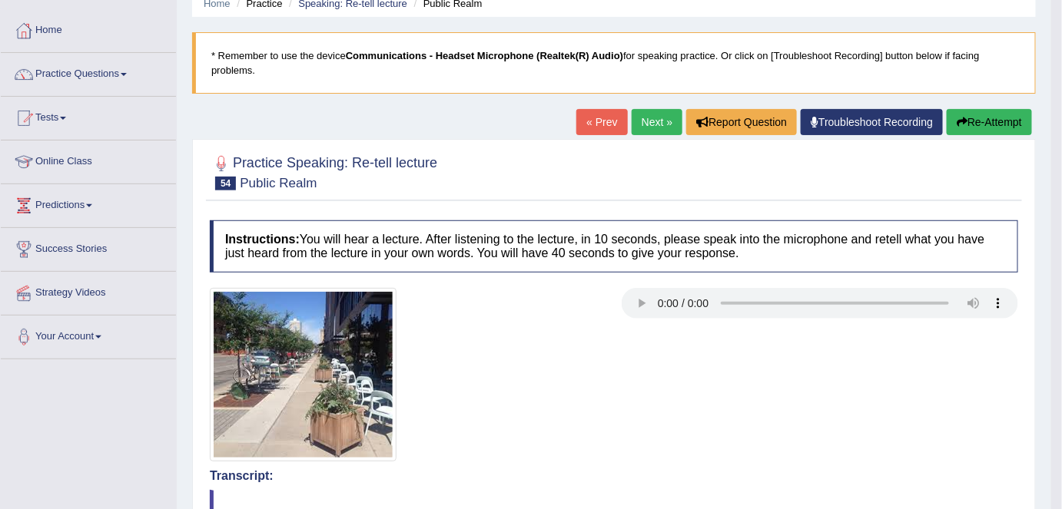
scroll to position [59, 0]
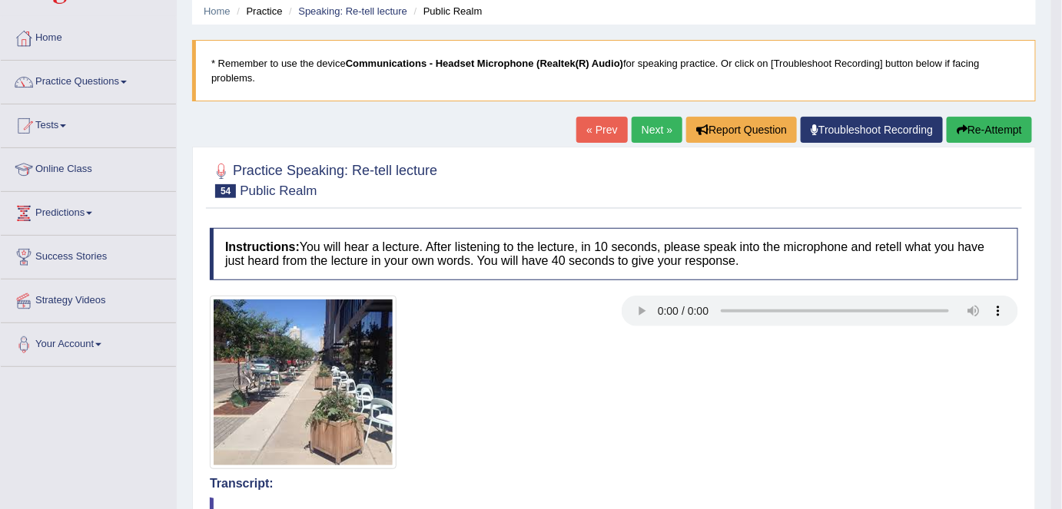
click at [991, 129] on button "Re-Attempt" at bounding box center [989, 130] width 85 height 26
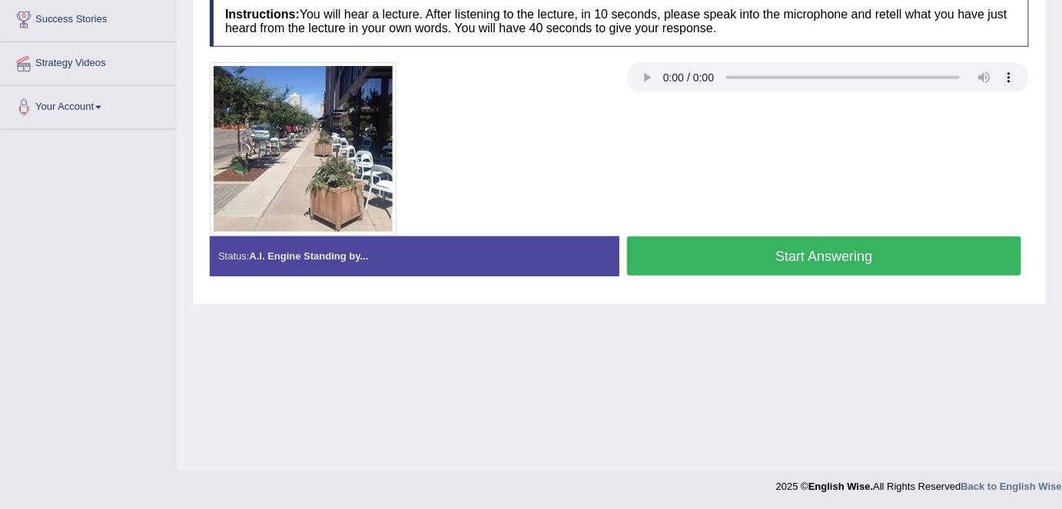
scroll to position [297, 0]
click at [794, 256] on button "Start Answering" at bounding box center [824, 256] width 394 height 39
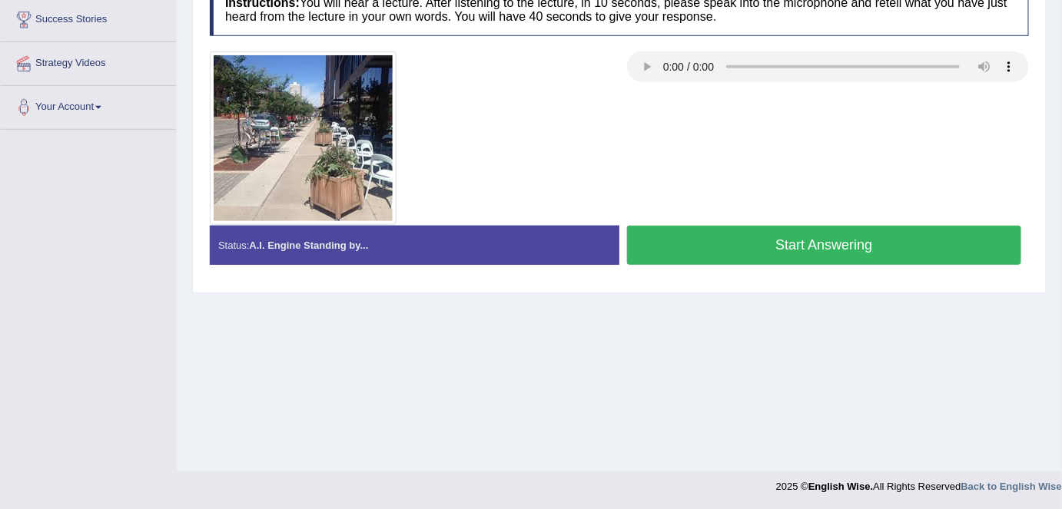
scroll to position [0, 0]
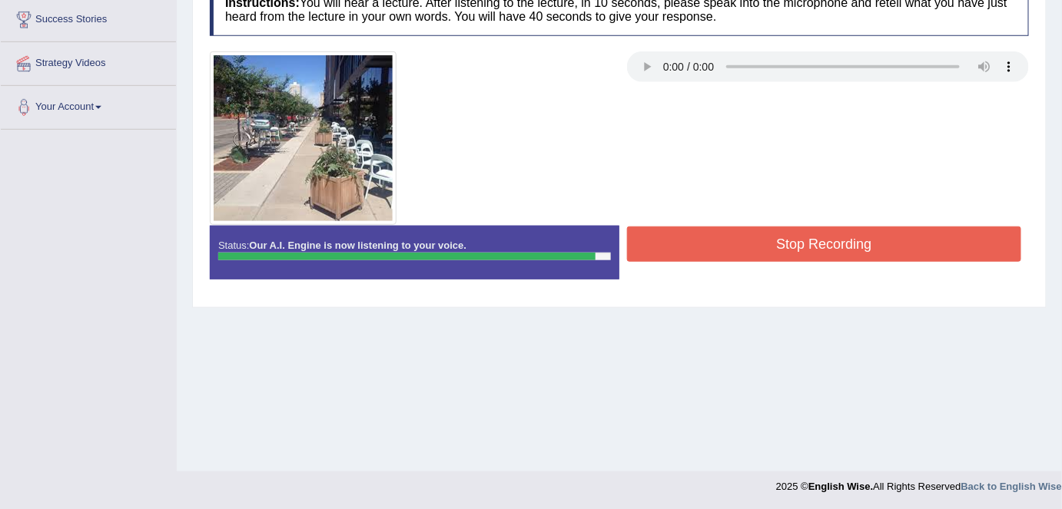
click at [794, 256] on button "Stop Recording" at bounding box center [824, 244] width 394 height 35
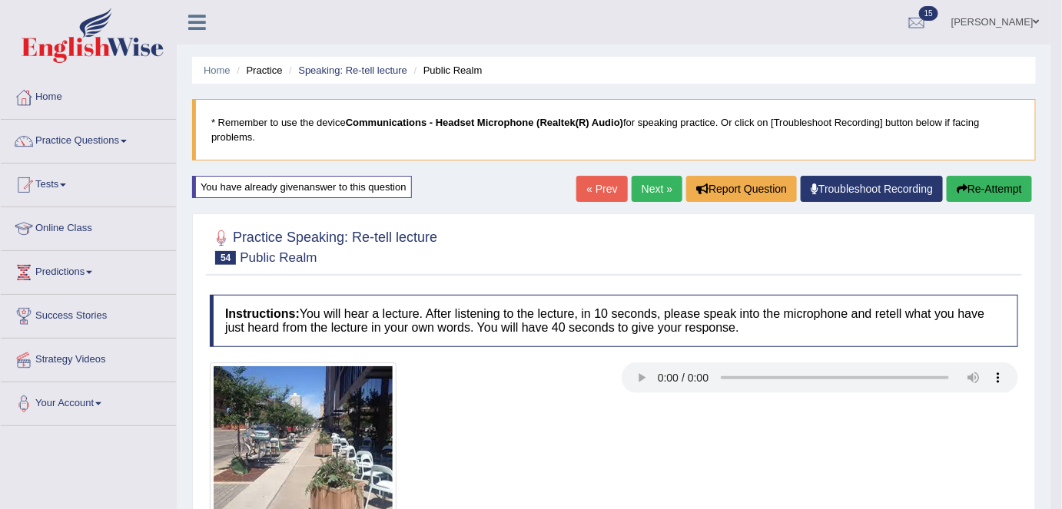
click at [643, 187] on link "Next »" at bounding box center [657, 189] width 51 height 26
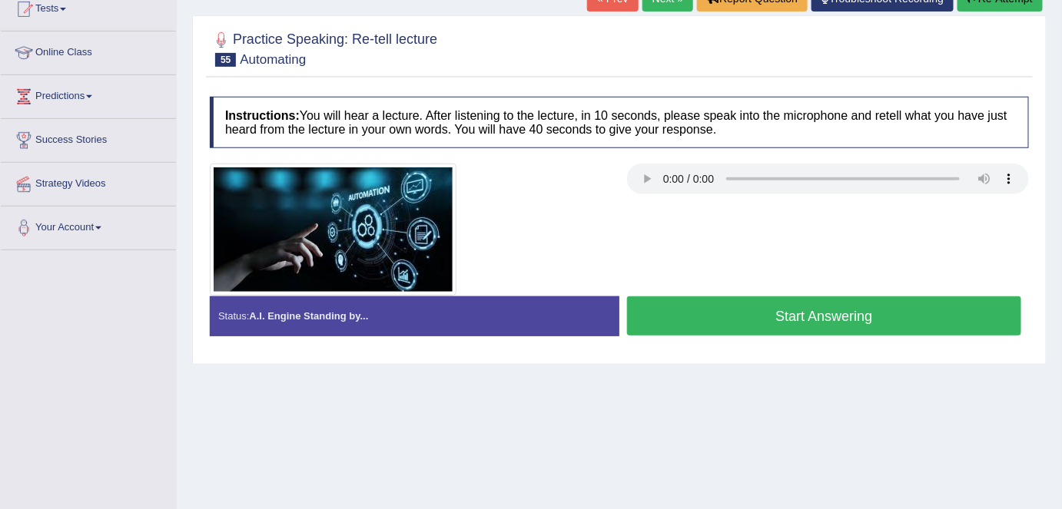
scroll to position [177, 0]
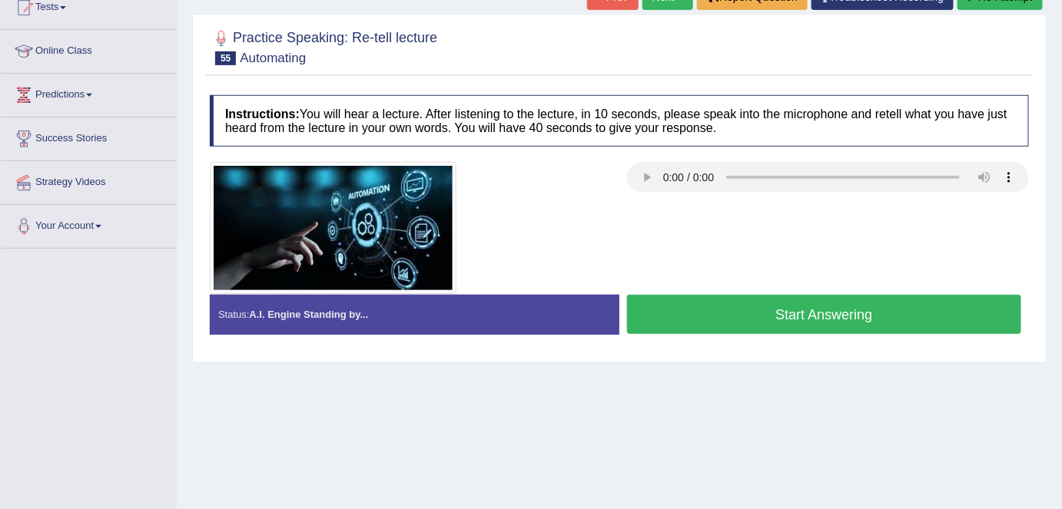
click at [664, 313] on button "Start Answering" at bounding box center [824, 314] width 394 height 39
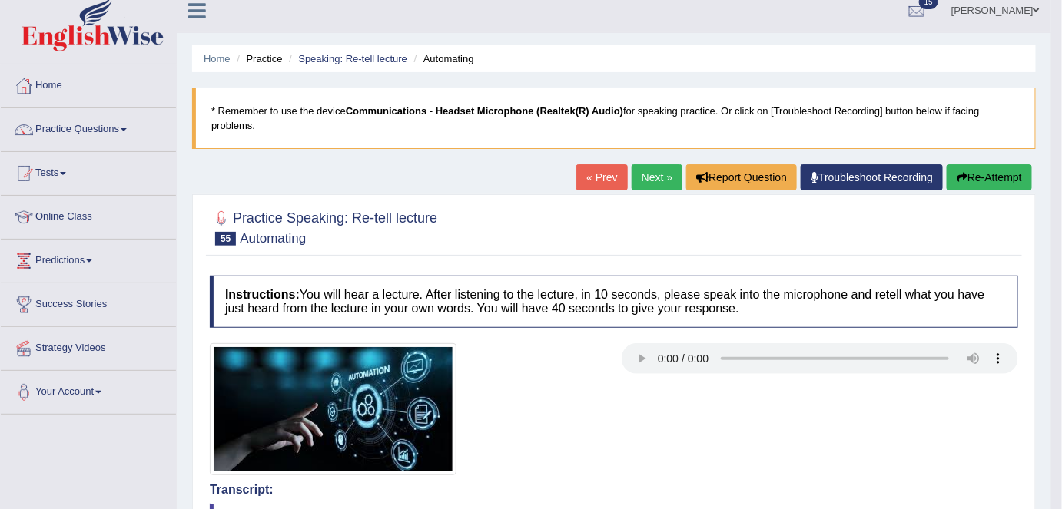
scroll to position [0, 0]
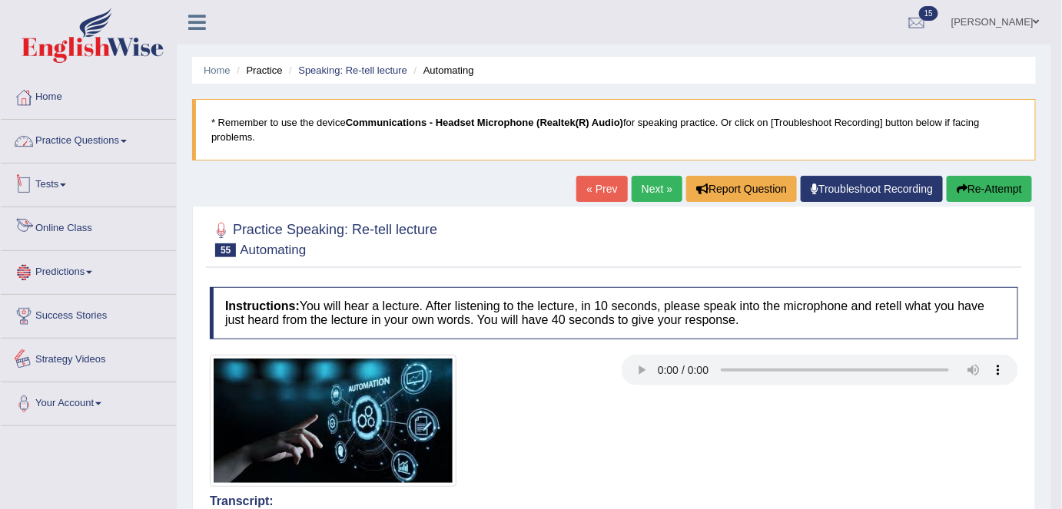
click at [80, 148] on link "Practice Questions" at bounding box center [88, 139] width 175 height 38
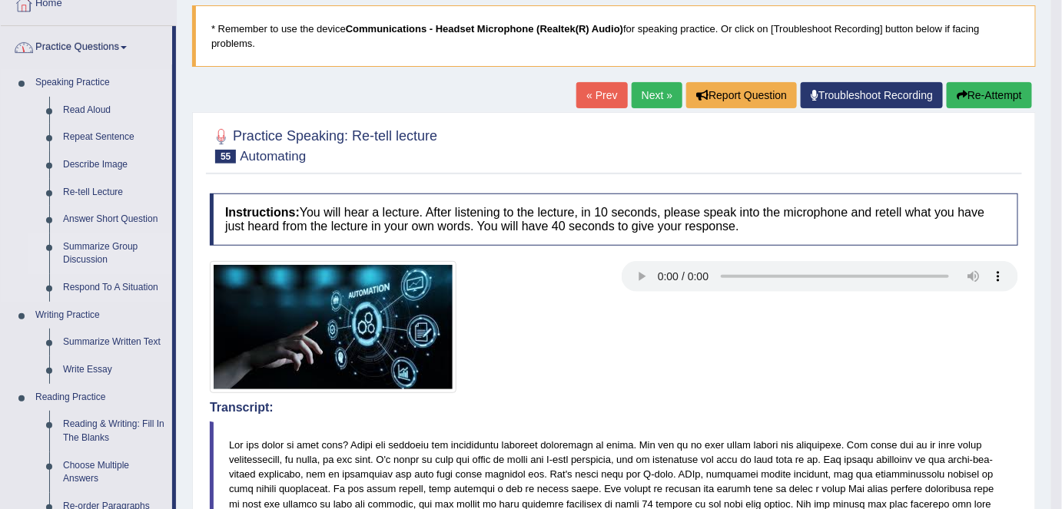
scroll to position [96, 0]
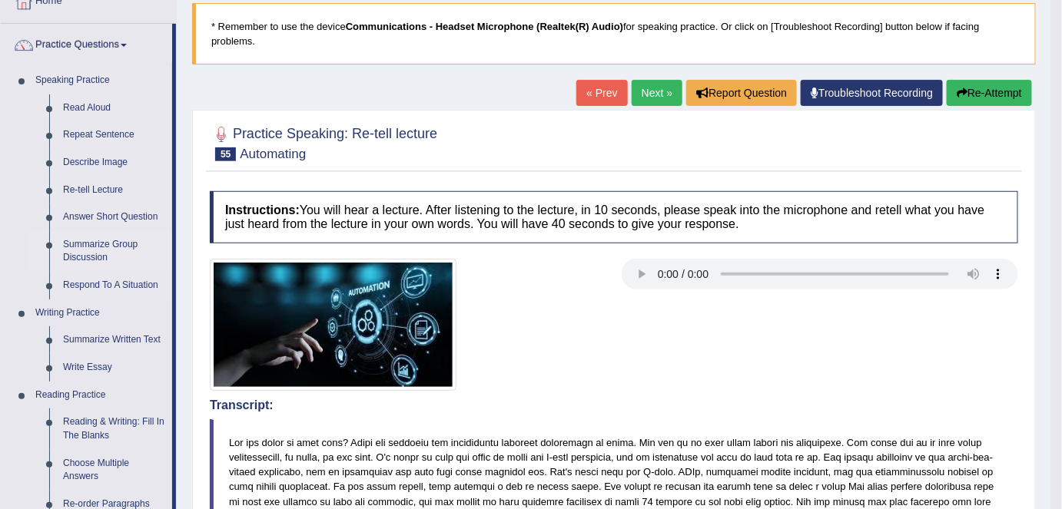
click at [92, 245] on link "Summarize Group Discussion" at bounding box center [114, 251] width 116 height 41
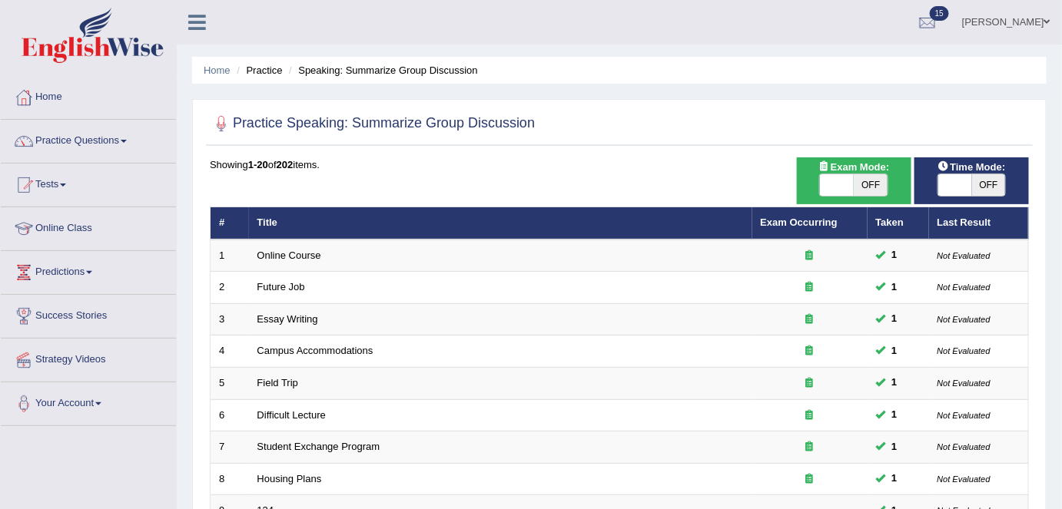
click at [854, 184] on span "OFF" at bounding box center [871, 185] width 34 height 22
checkbox input "true"
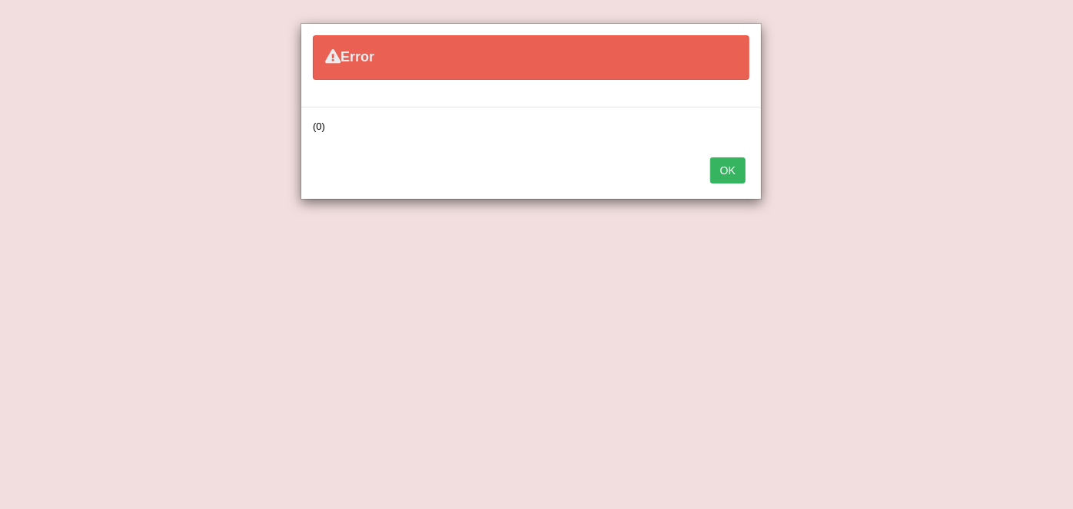
click at [728, 177] on button "OK" at bounding box center [727, 171] width 35 height 26
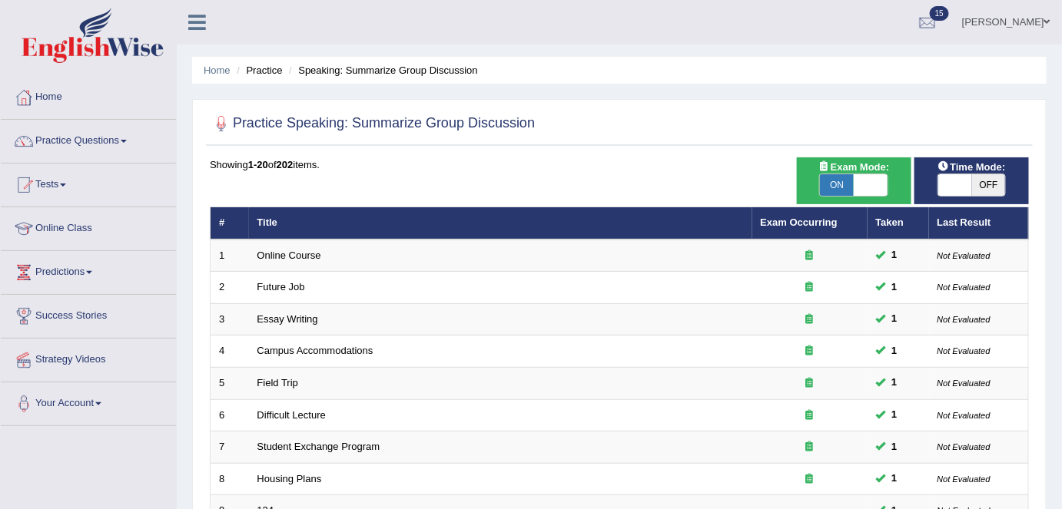
click at [717, 92] on div "Home Practice Speaking: Summarize Group Discussion Practice Speaking: Summarize…" at bounding box center [619, 489] width 885 height 979
click at [987, 193] on span "OFF" at bounding box center [989, 185] width 34 height 22
checkbox input "true"
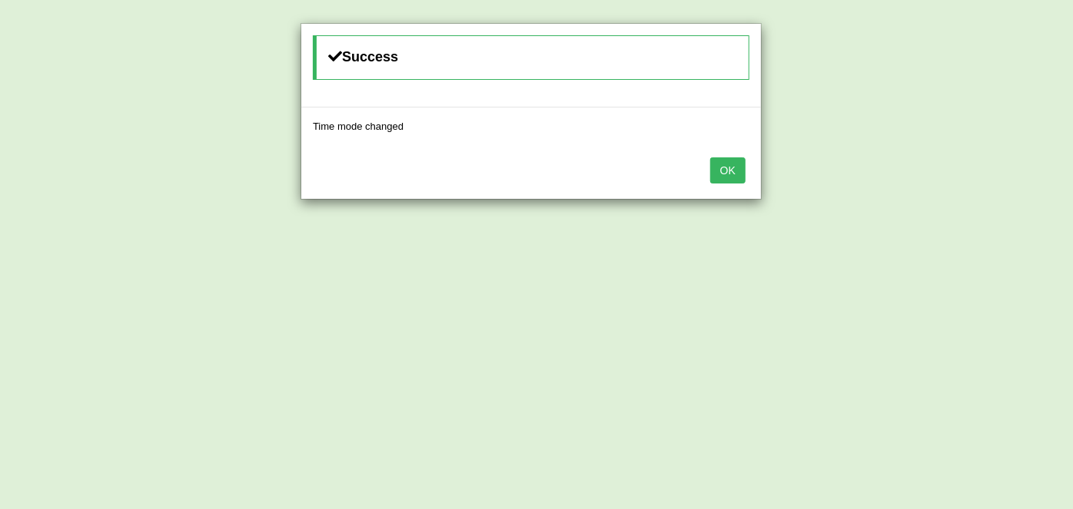
click at [740, 169] on button "OK" at bounding box center [727, 171] width 35 height 26
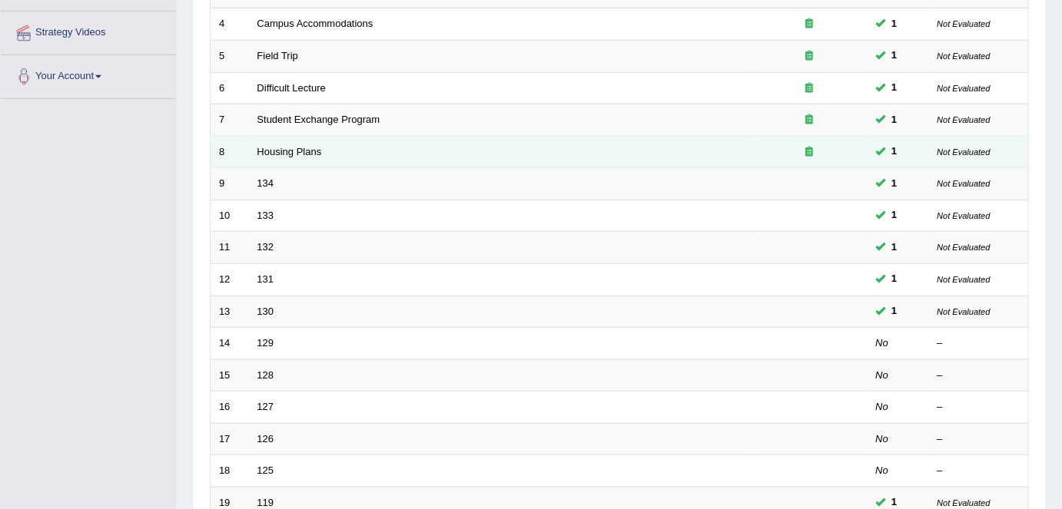
scroll to position [501, 0]
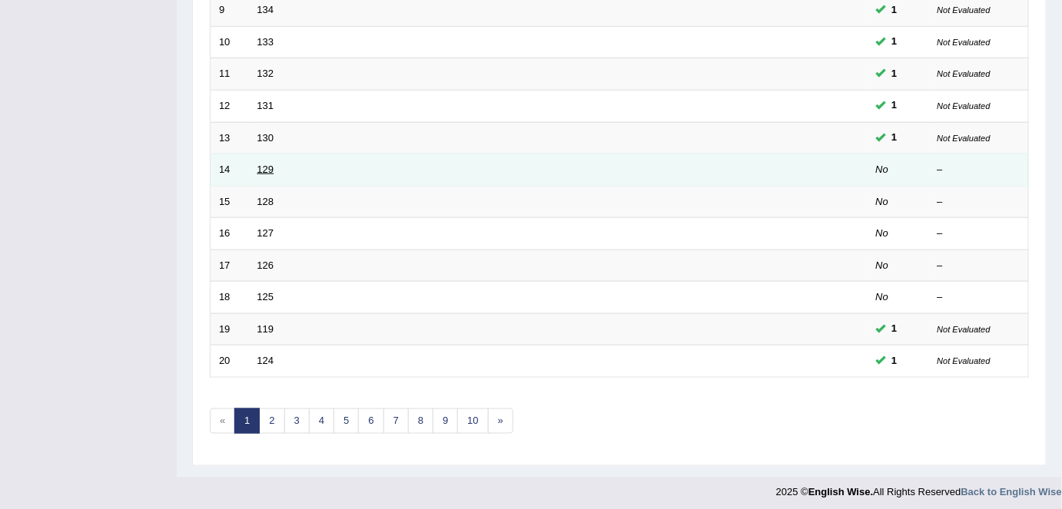
click at [262, 170] on link "129" at bounding box center [265, 170] width 17 height 12
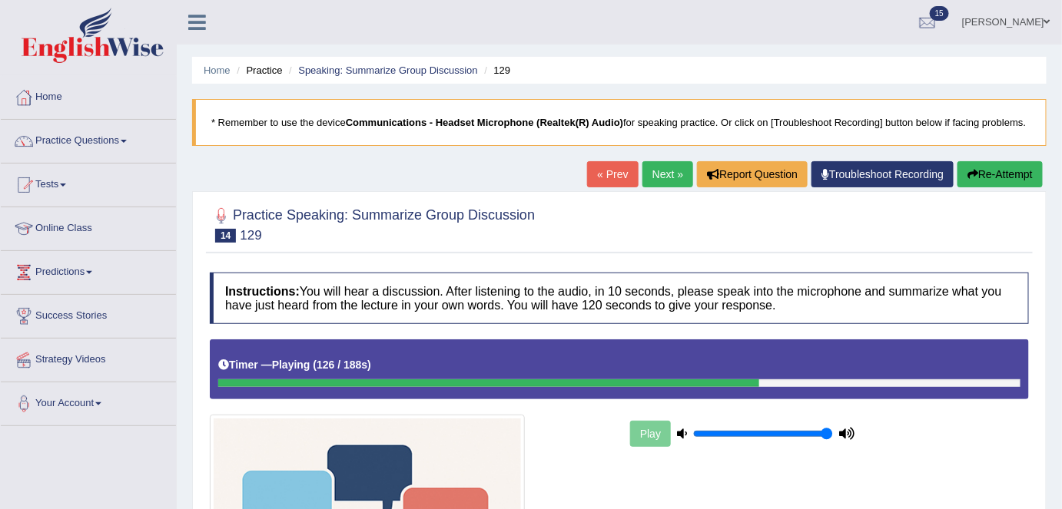
click at [970, 177] on icon "button" at bounding box center [972, 174] width 11 height 11
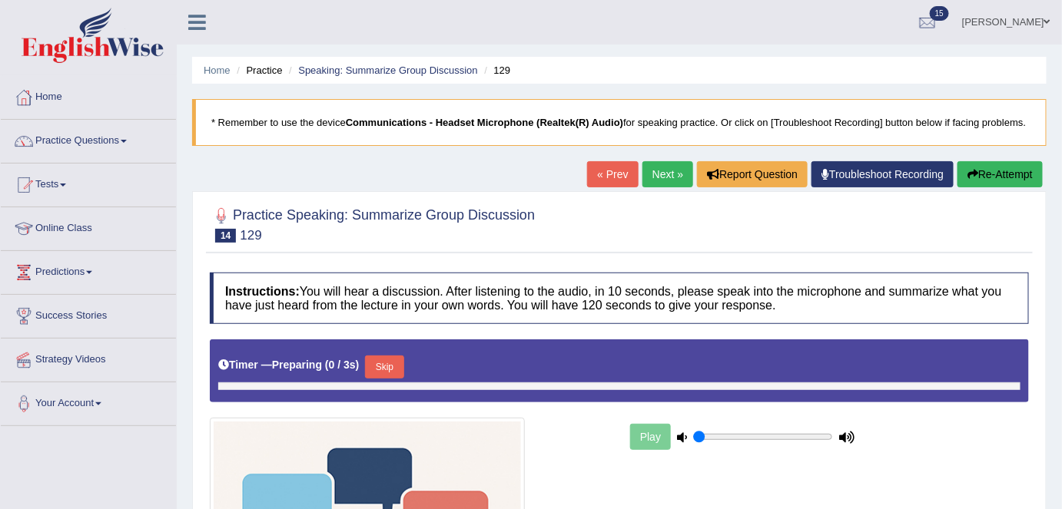
type input "1"
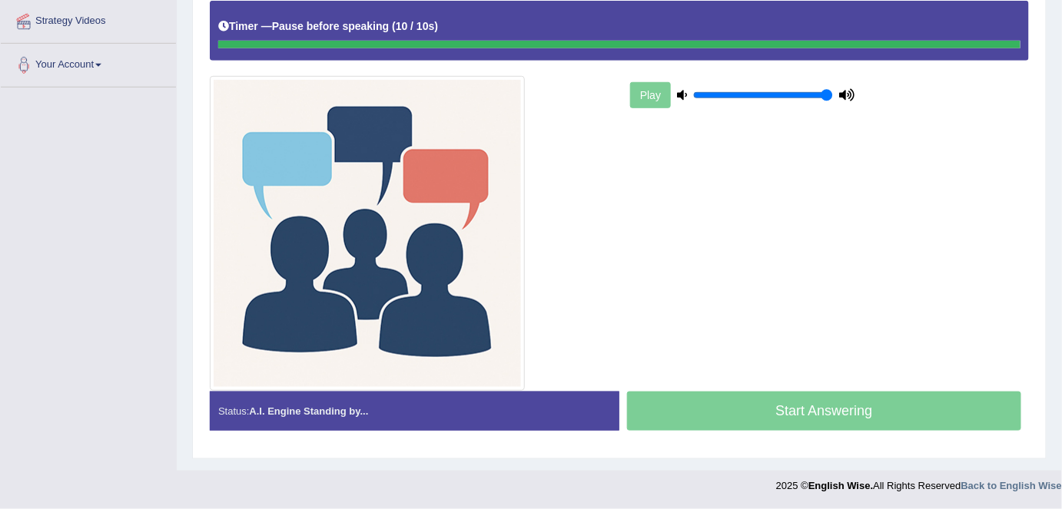
scroll to position [336, 0]
